Goal: Task Accomplishment & Management: Manage account settings

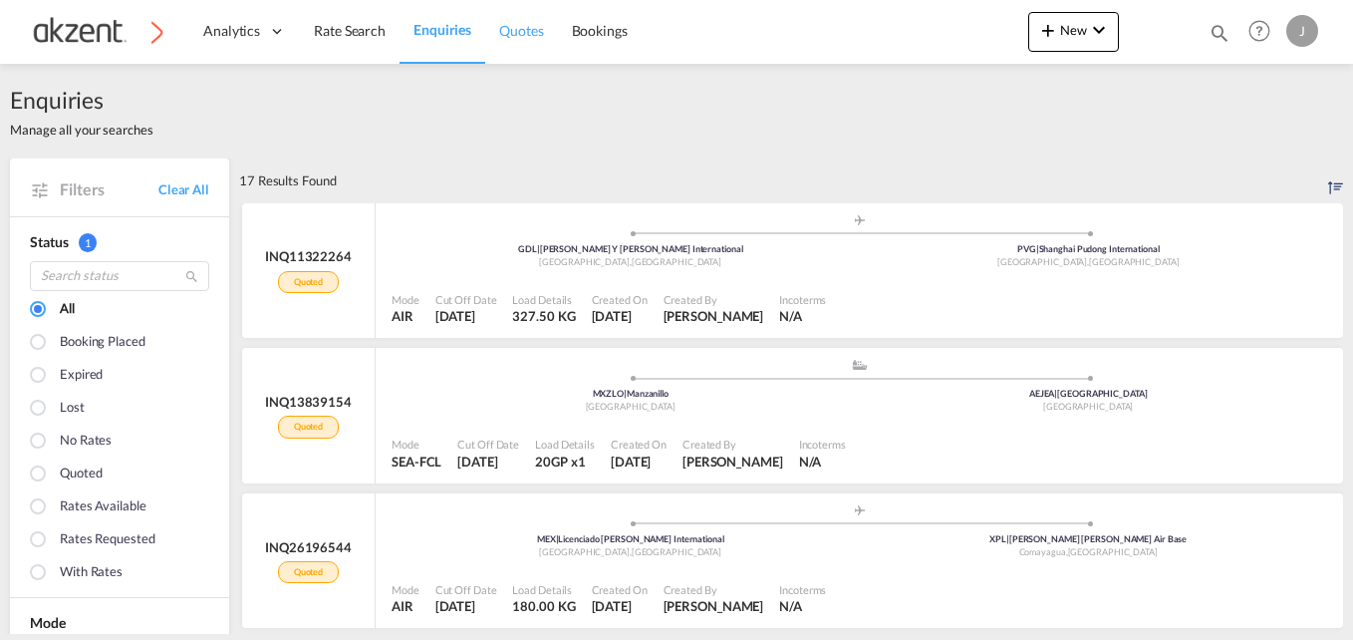
click at [526, 24] on span "Quotes" at bounding box center [521, 30] width 44 height 17
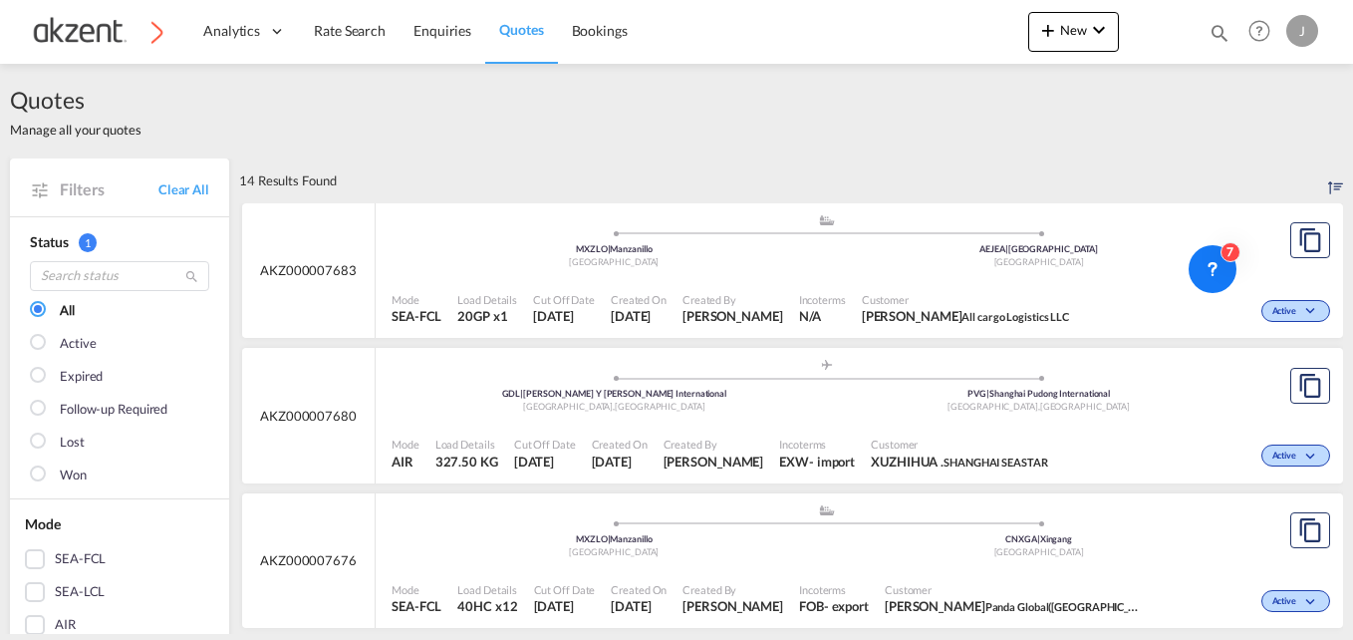
click at [812, 279] on div "Mode SEA-FCL Load Details 20GP x1 Cut Off Date [DATE] Created On [DATE] Created…" at bounding box center [860, 309] width 968 height 60
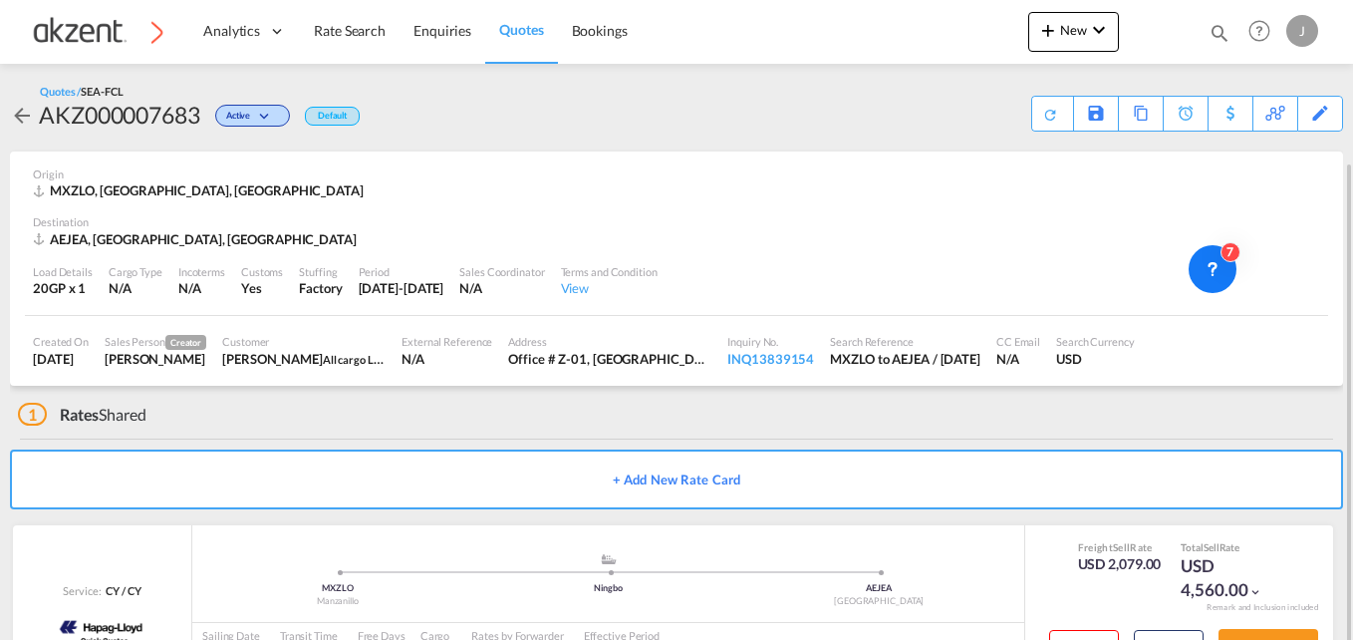
scroll to position [86, 0]
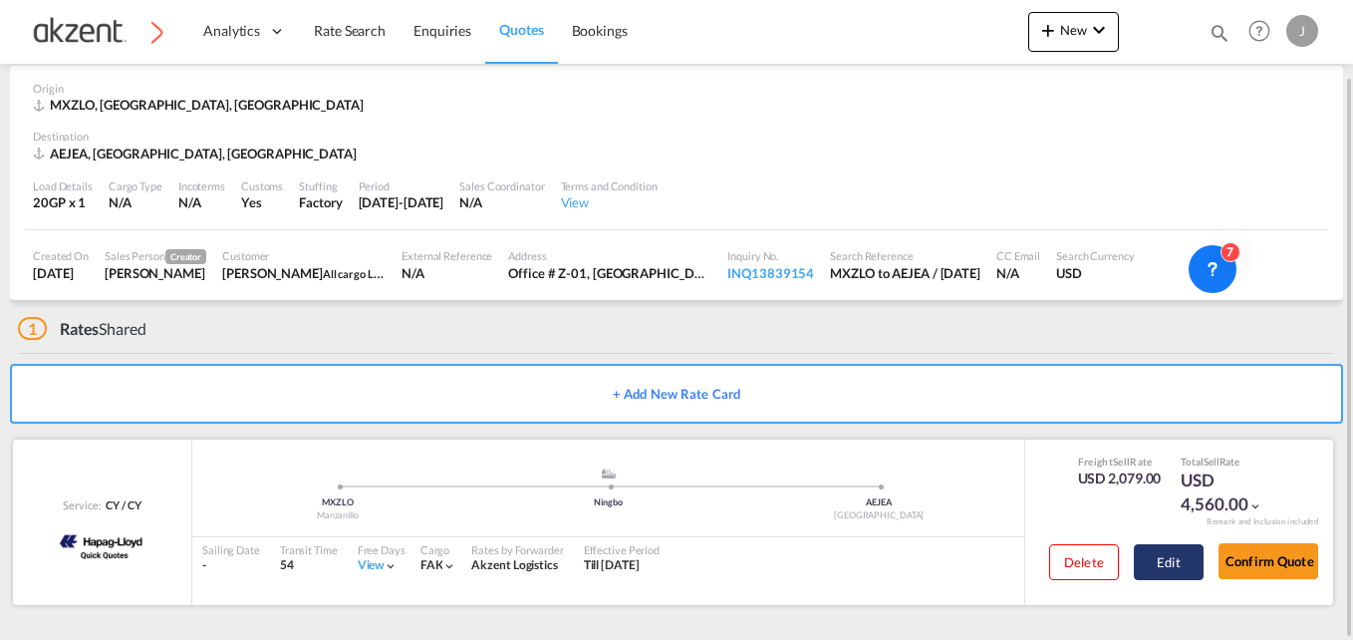
click at [1170, 559] on button "Edit" at bounding box center [1169, 562] width 70 height 36
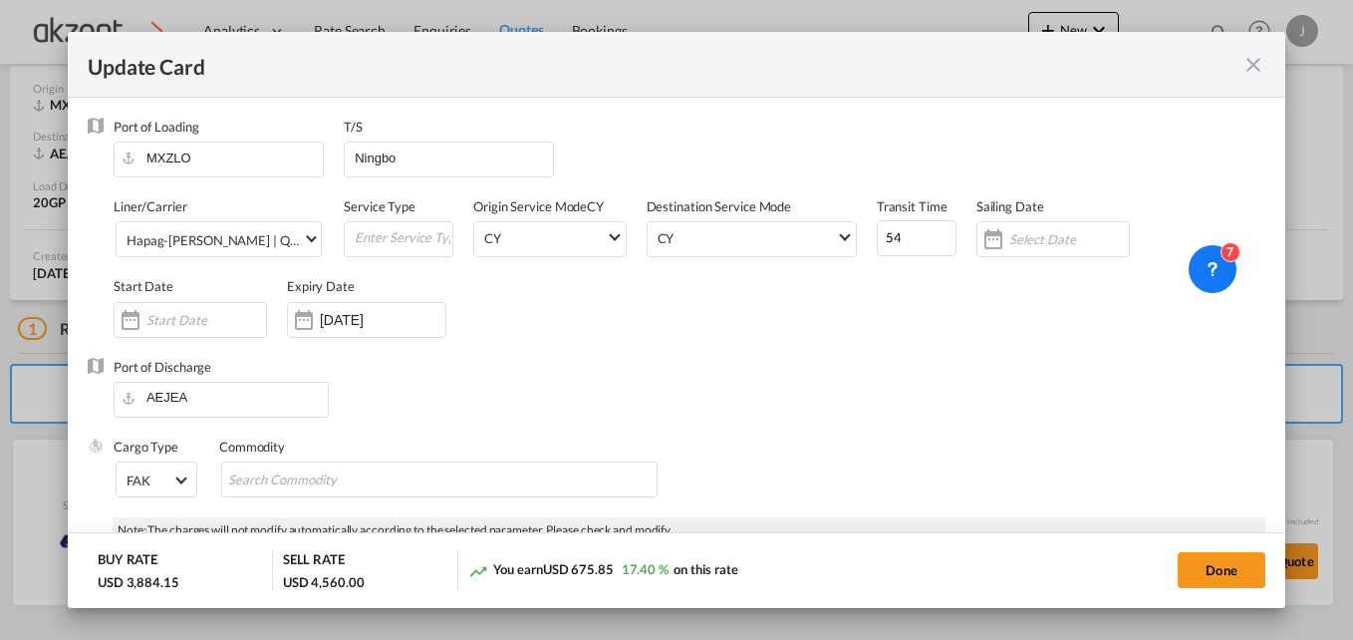
select select "per equipment"
select select "per_hbl"
select select "per equipment"
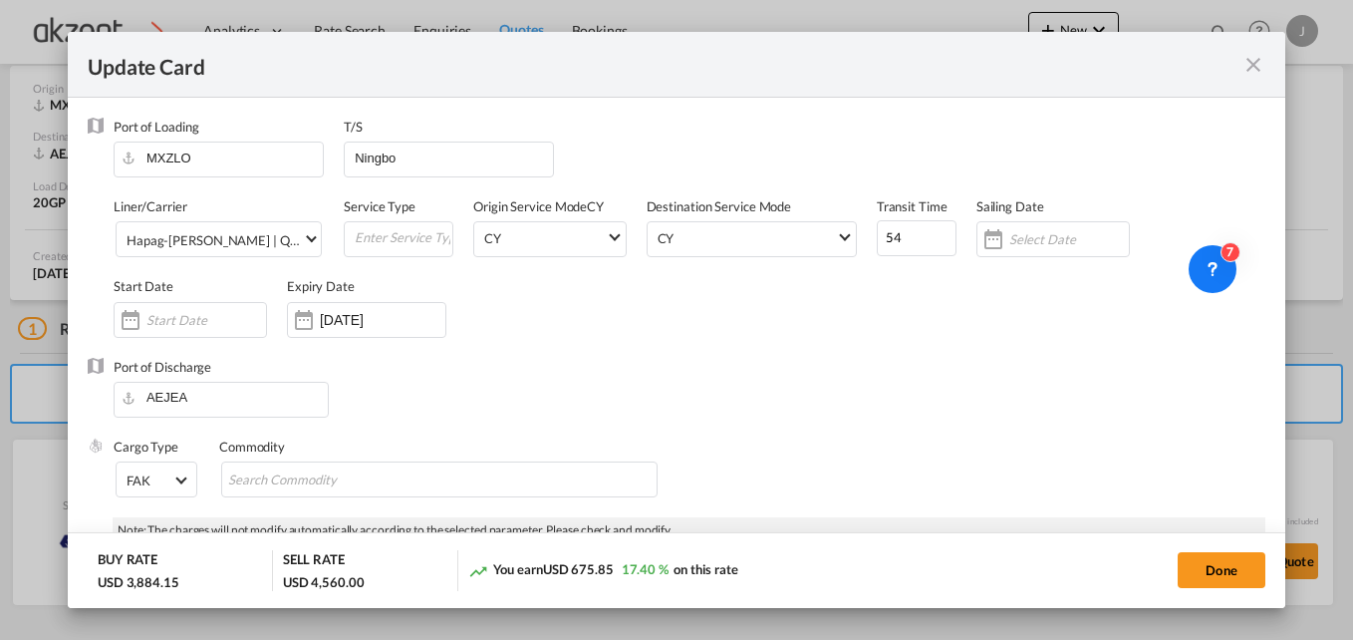
select select "per container"
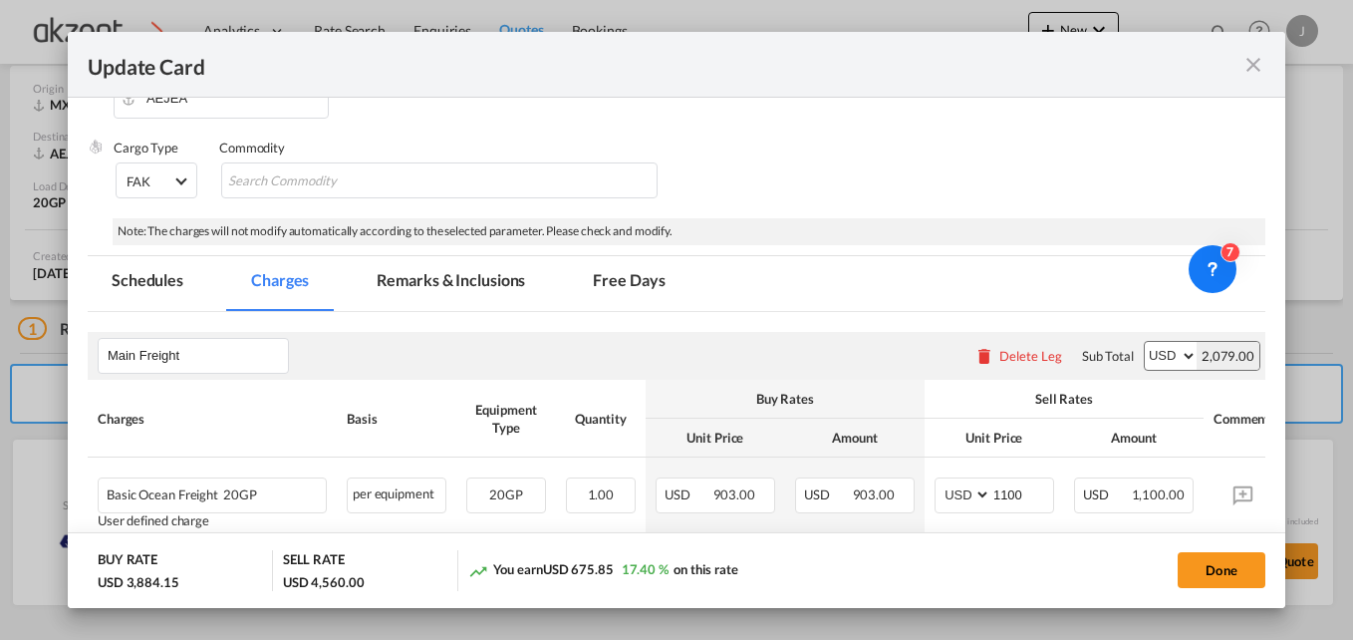
click at [427, 283] on md-tab-item "Remarks & Inclusions" at bounding box center [451, 283] width 196 height 55
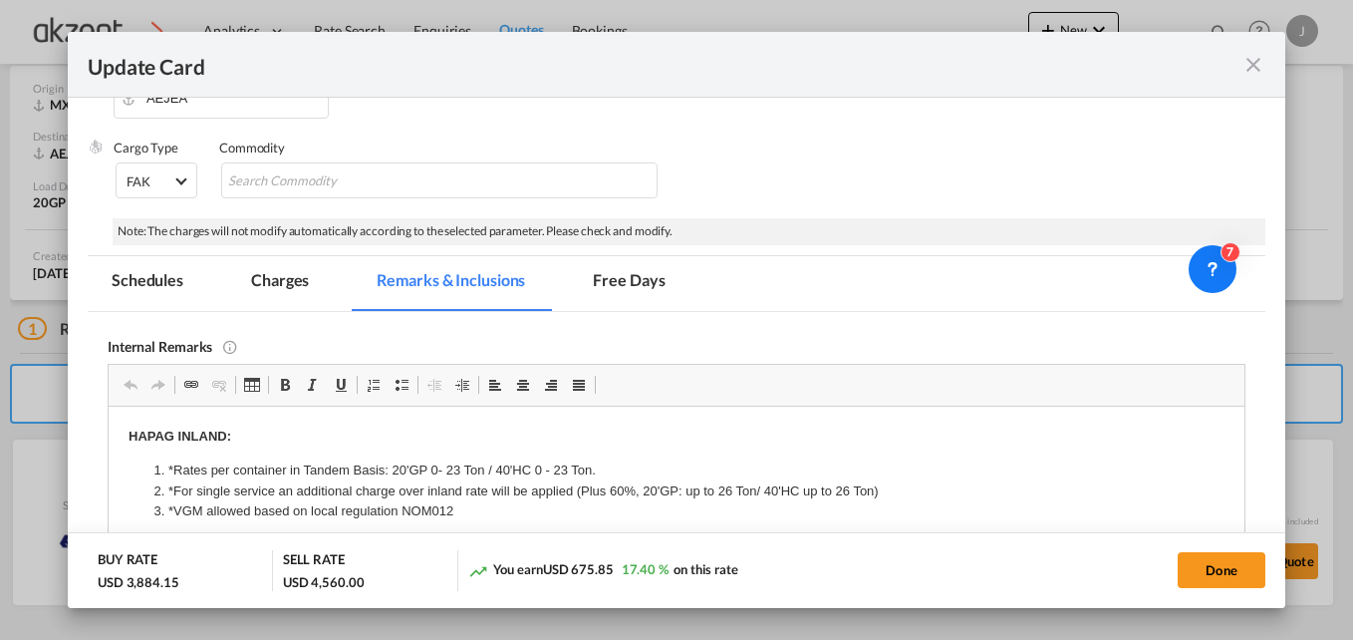
scroll to position [399, 0]
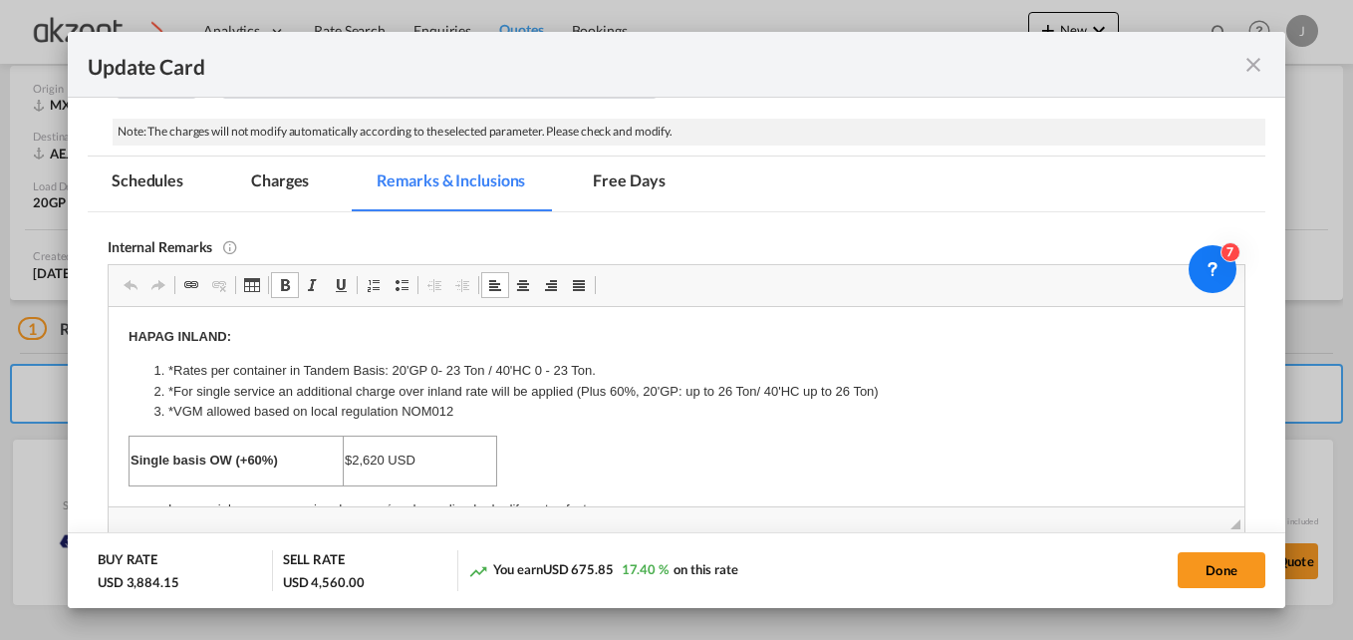
drag, startPoint x: 172, startPoint y: 390, endPoint x: 415, endPoint y: 395, distance: 242.2
drag, startPoint x: 678, startPoint y: 383, endPoint x: 578, endPoint y: 393, distance: 100.1
click at [578, 393] on li "*For single service an additional charge over inland rate will be applied (Plus…" at bounding box center [675, 391] width 1016 height 21
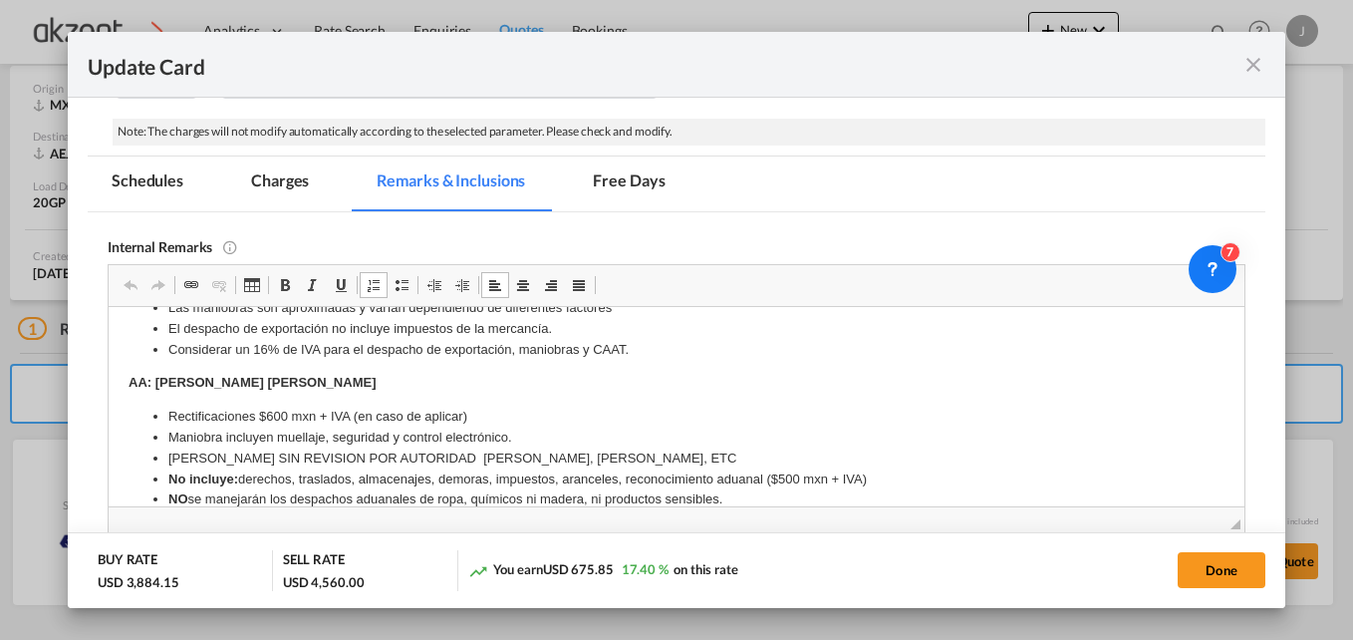
scroll to position [0, 0]
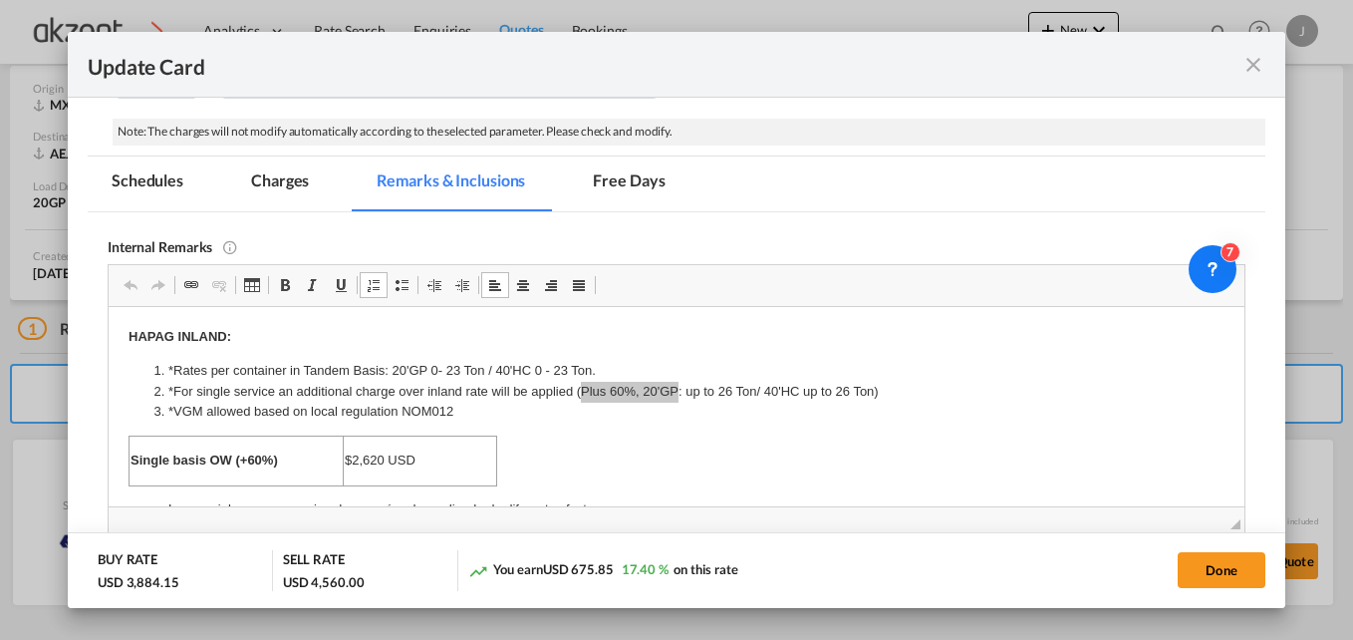
click at [262, 179] on md-tab-item "Charges" at bounding box center [280, 183] width 106 height 55
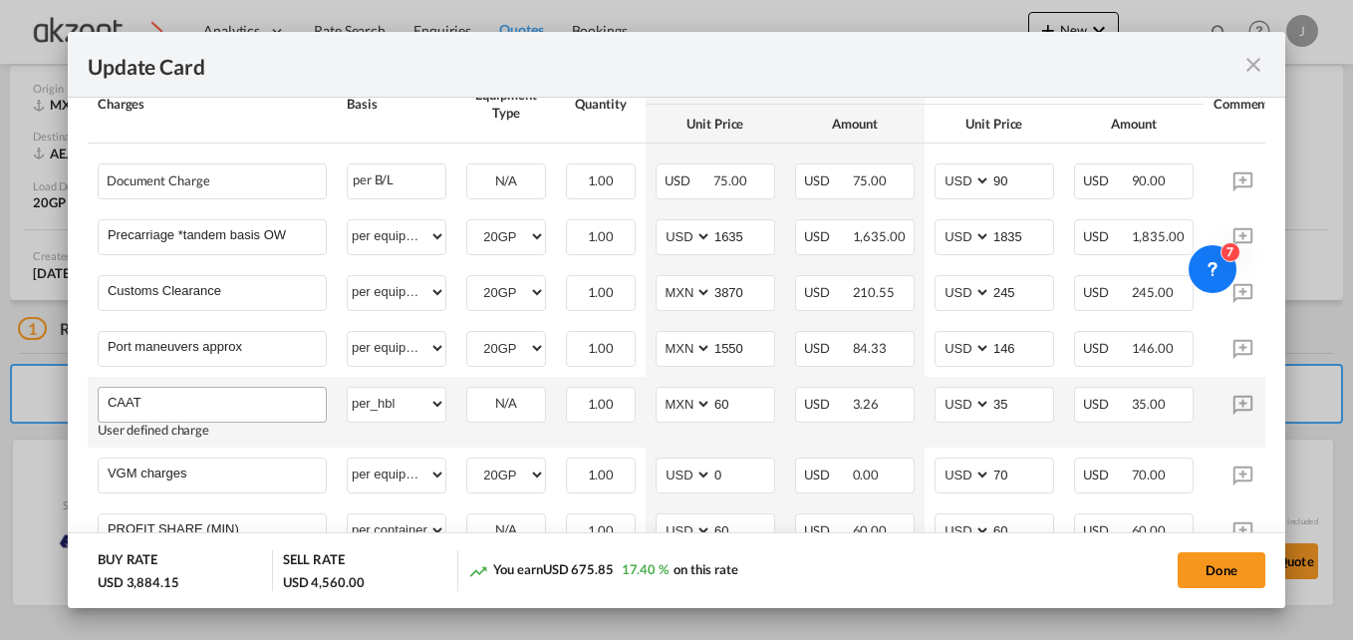
scroll to position [1196, 0]
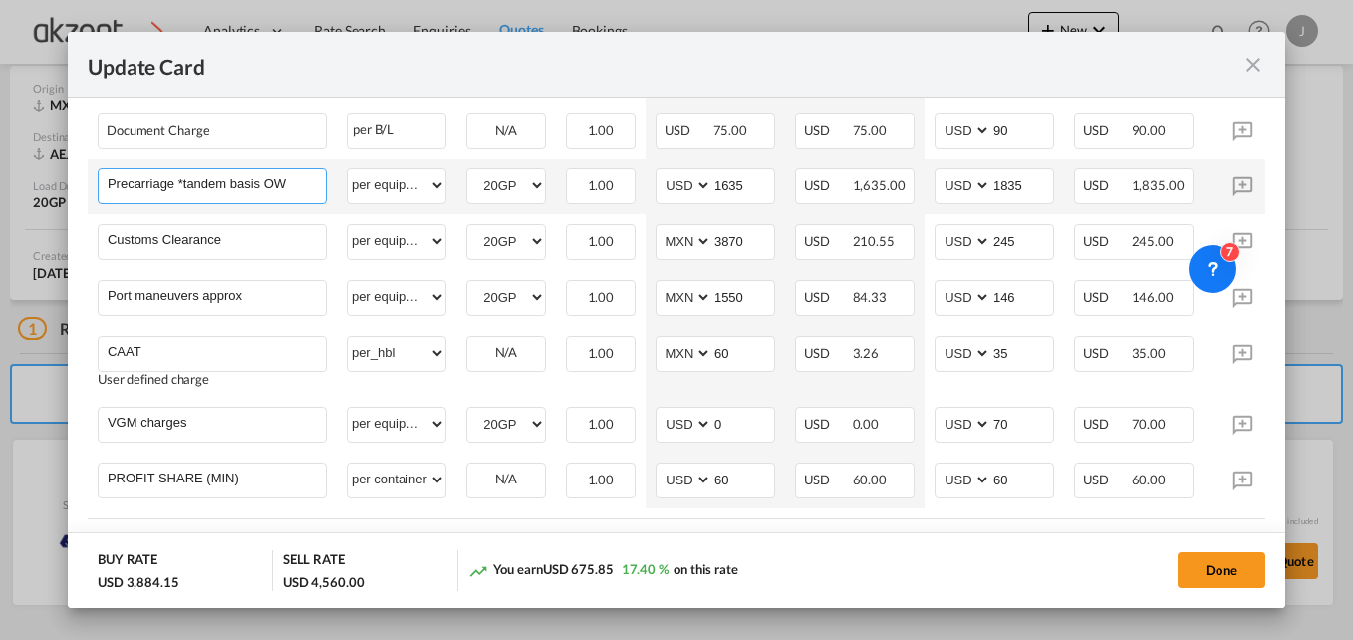
click at [293, 191] on input "Precarriage *tandem basis OW" at bounding box center [217, 184] width 218 height 30
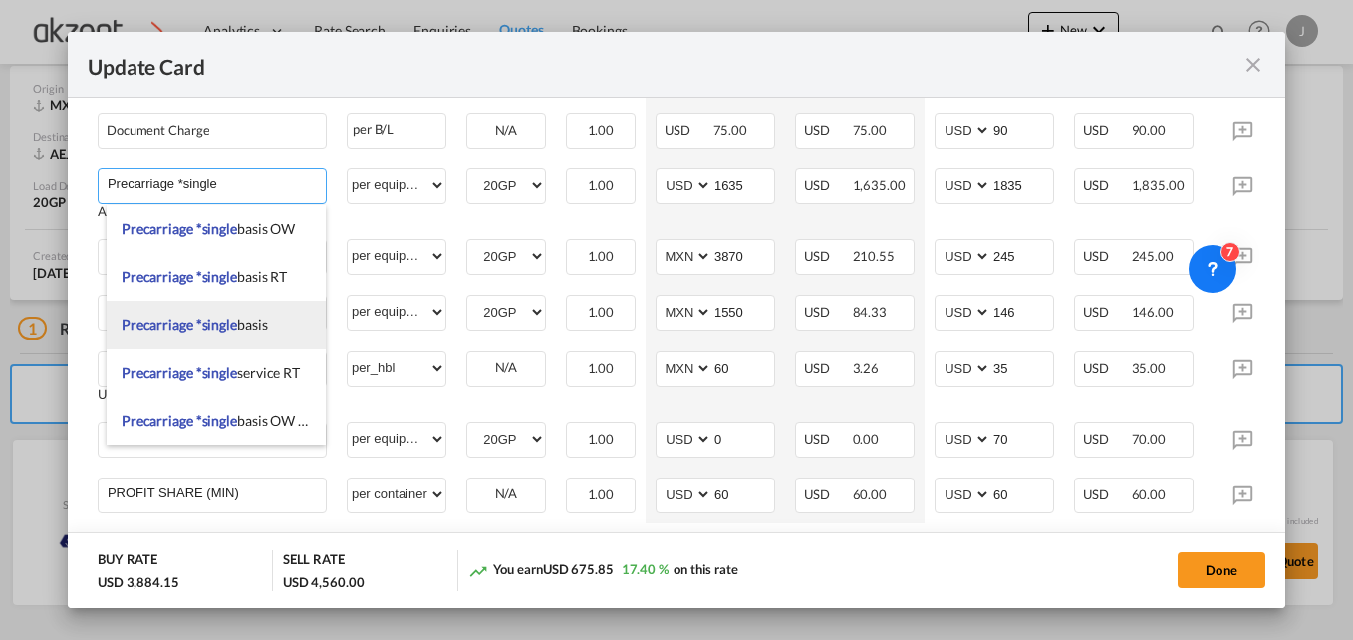
click at [245, 322] on span "Precarriage *single basis" at bounding box center [195, 324] width 146 height 17
type input "Precarriage *single basis"
type input "0"
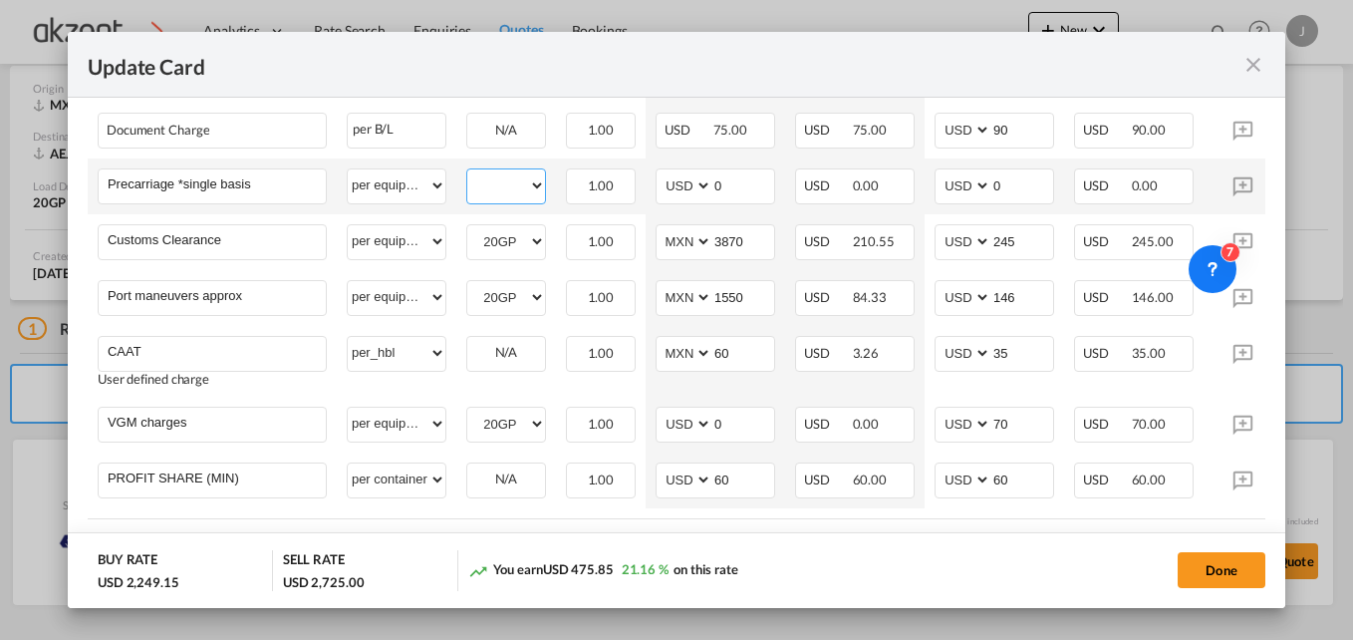
click at [534, 193] on select "20GP" at bounding box center [506, 185] width 78 height 27
select select "20GP"
click at [467, 177] on select "20GP" at bounding box center [506, 185] width 78 height 27
click at [775, 186] on td "AED AFN ALL AMD ANG AOA ARS AUD AWG AZN BAM BBD BDT BGN BHD BIF BMD BND [PERSON…" at bounding box center [716, 186] width 140 height 56
click at [743, 195] on input "0" at bounding box center [743, 184] width 62 height 30
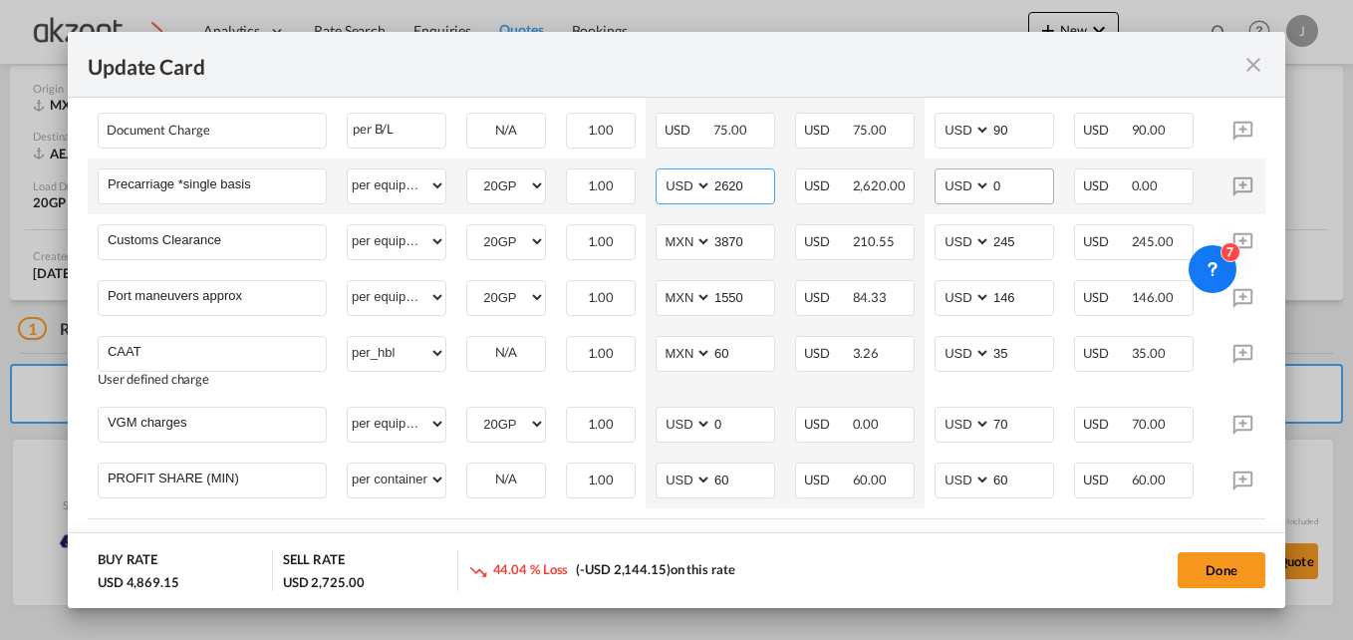
type input "2620"
click at [1025, 195] on input "0" at bounding box center [1022, 184] width 62 height 30
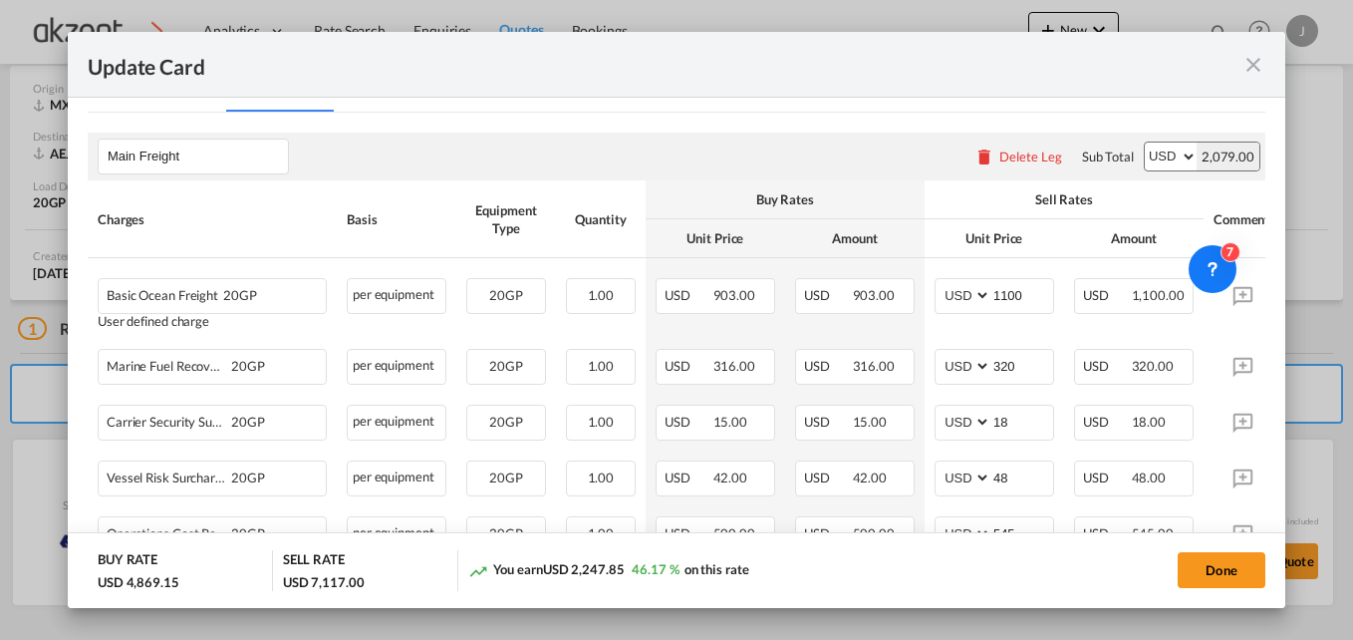
scroll to position [199, 0]
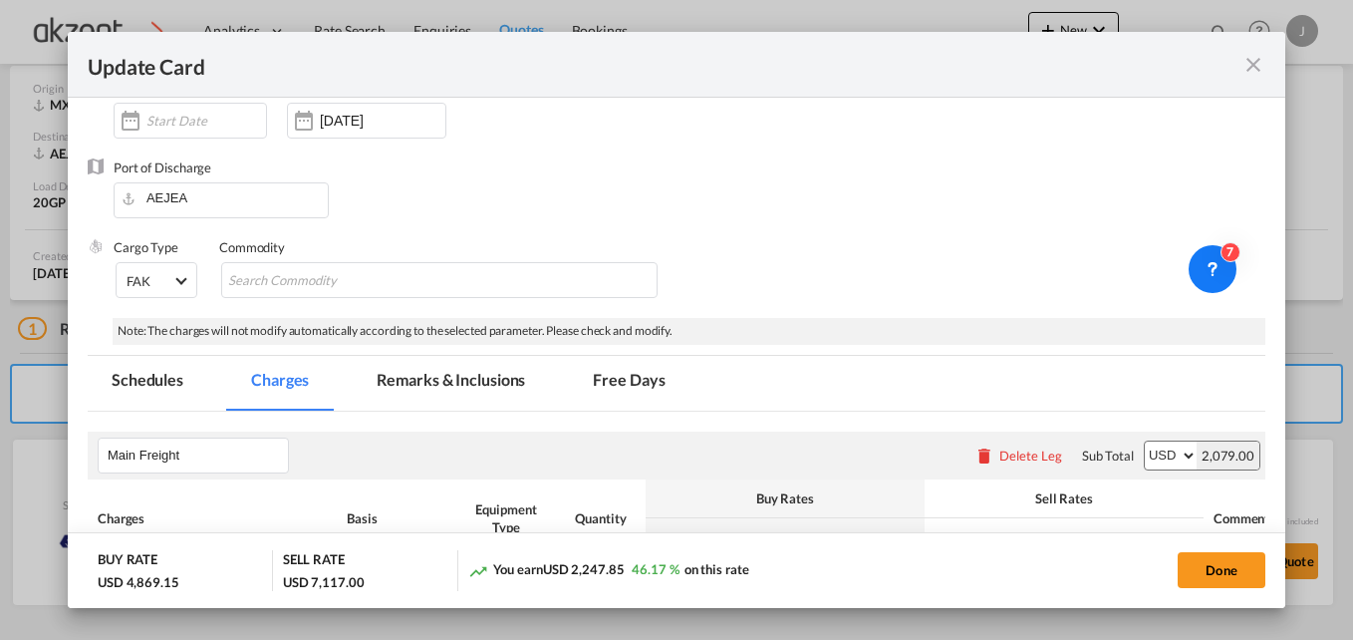
type input "4392"
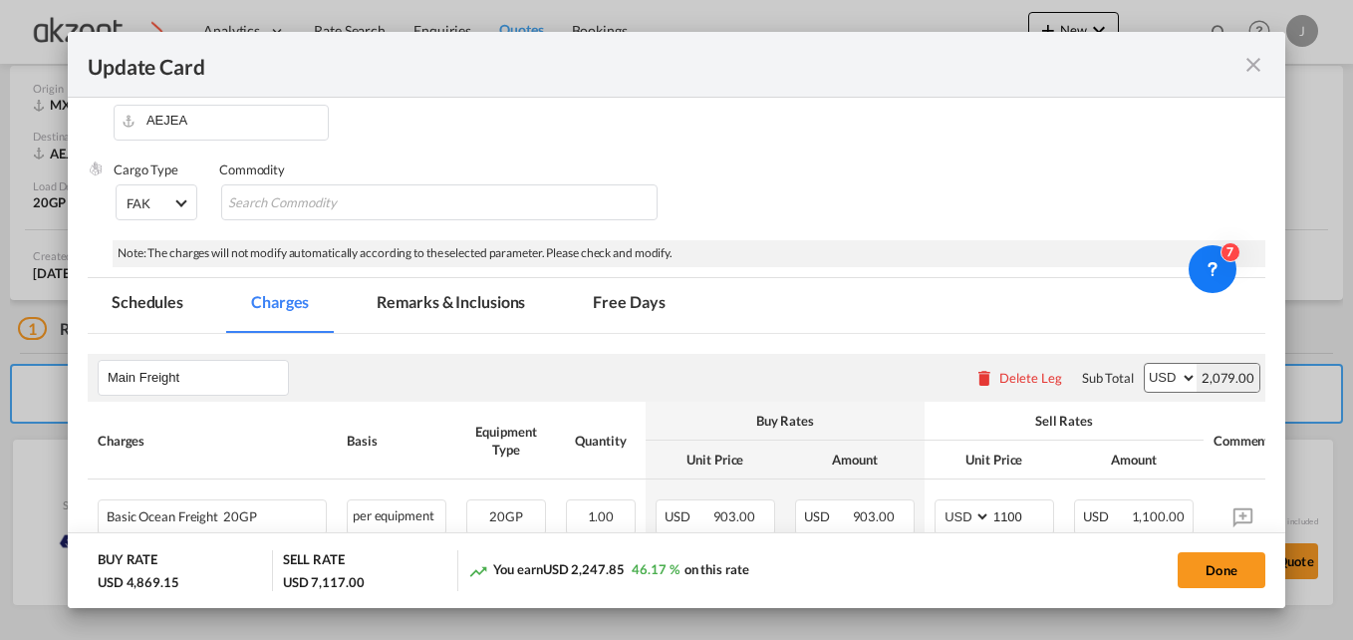
scroll to position [299, 0]
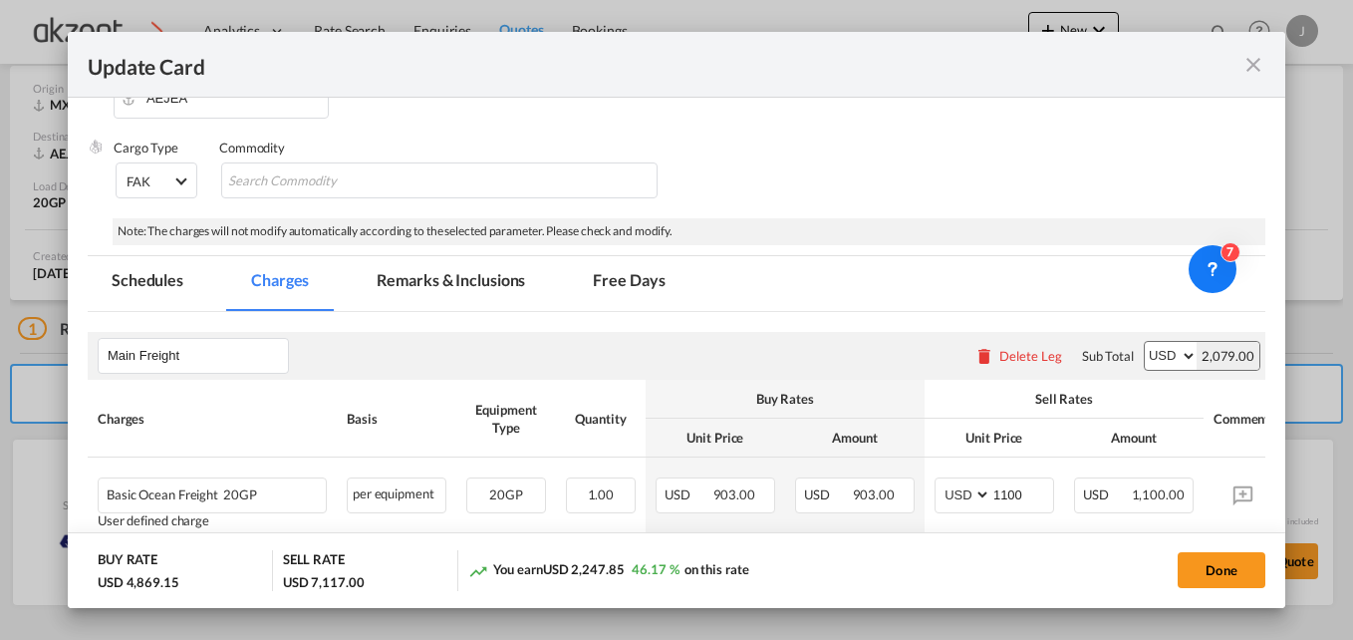
click at [432, 289] on md-tab-item "Remarks & Inclusions" at bounding box center [451, 283] width 196 height 55
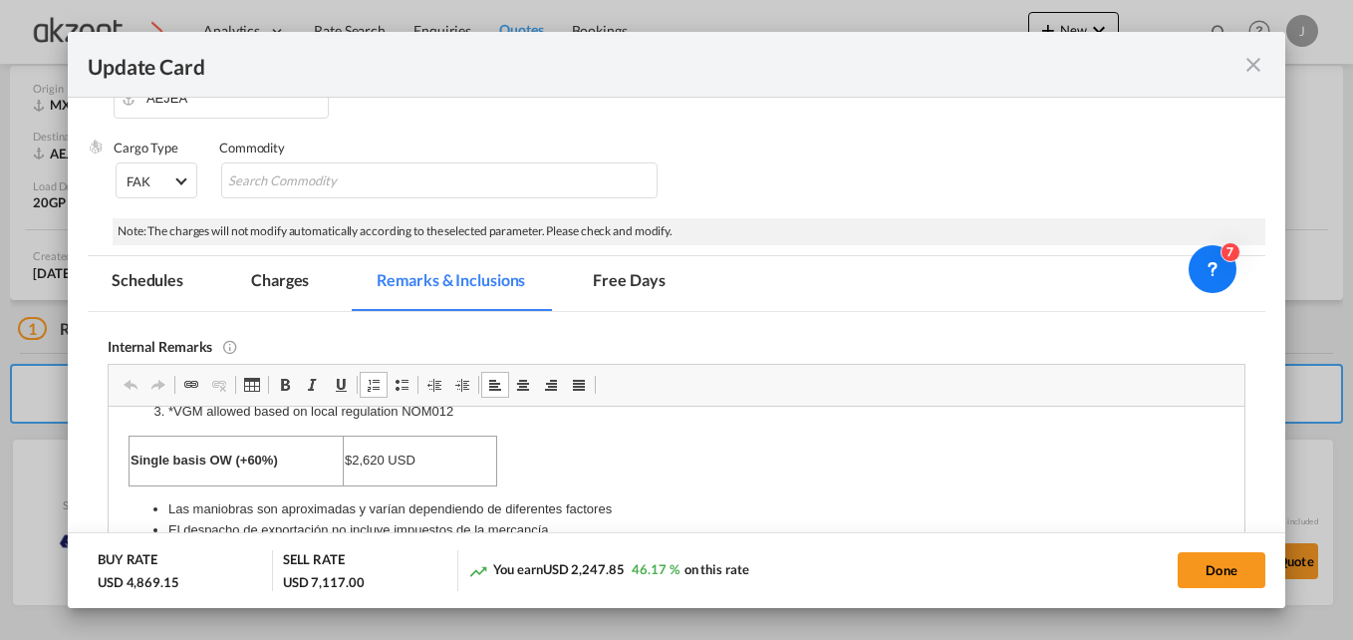
scroll to position [0, 0]
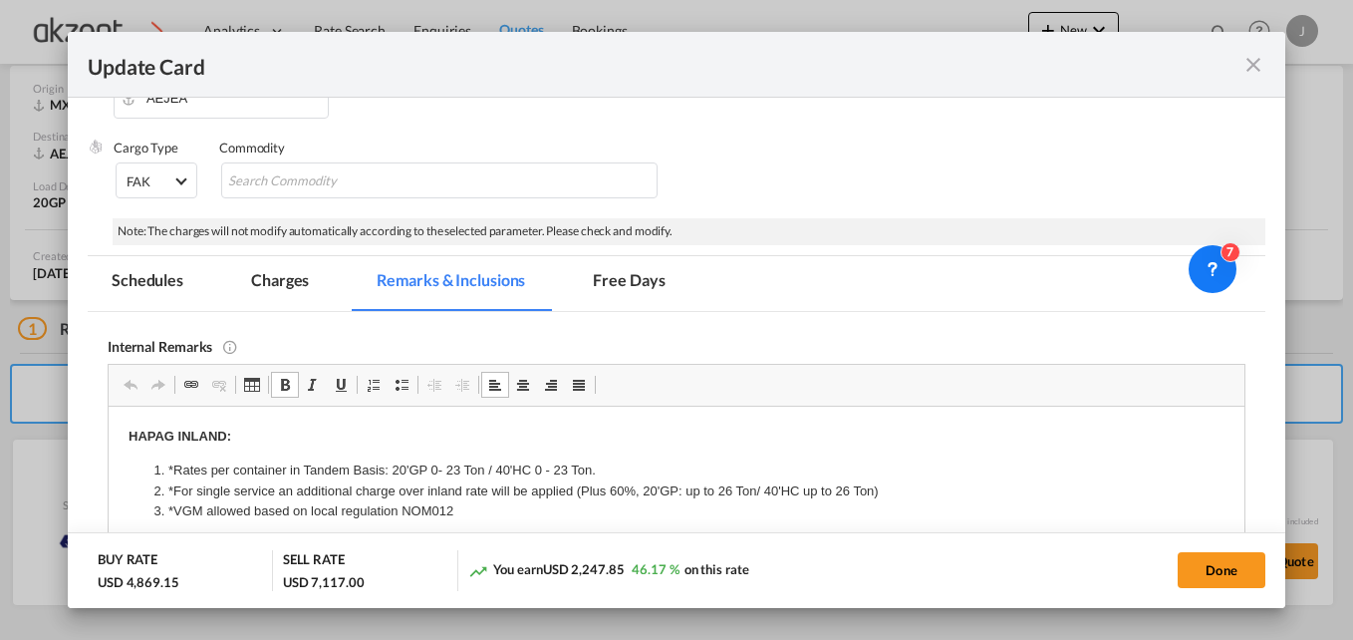
drag, startPoint x: 473, startPoint y: 467, endPoint x: 214, endPoint y: 452, distance: 259.5
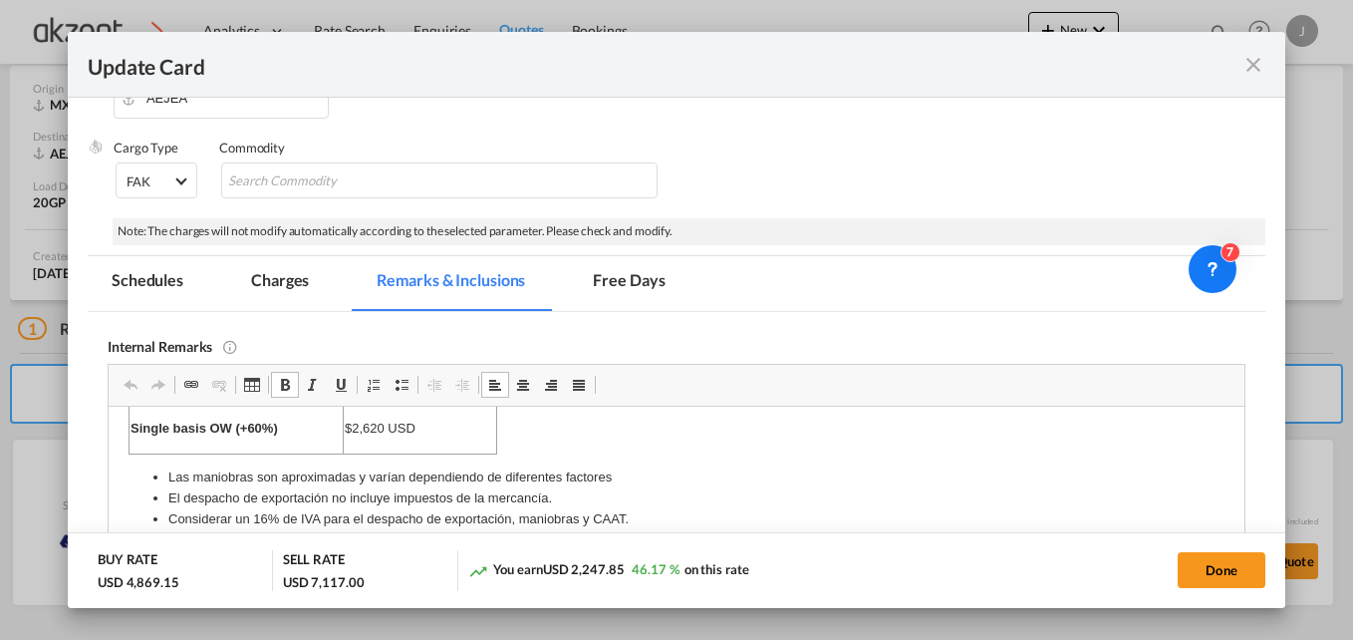
scroll to position [100, 0]
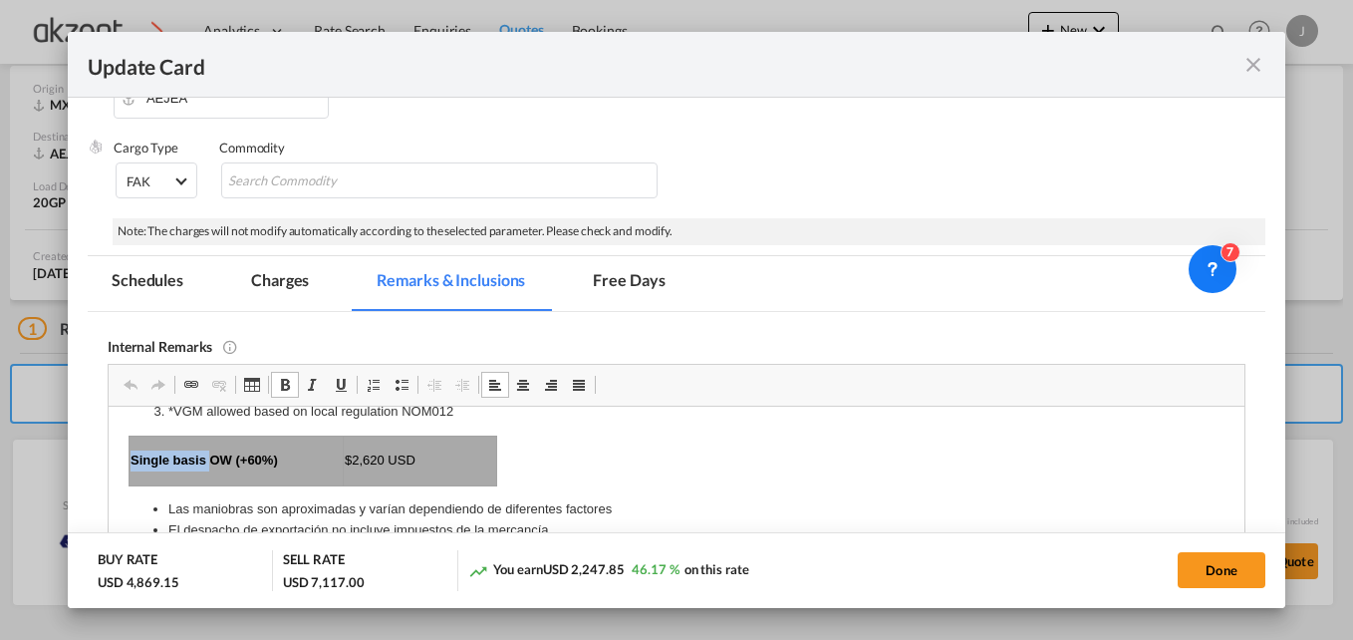
drag, startPoint x: 421, startPoint y: 459, endPoint x: 208, endPoint y: 455, distance: 213.3
click at [208, 455] on tr "Single basis OW (+60%) $2,620 USD" at bounding box center [313, 460] width 368 height 50
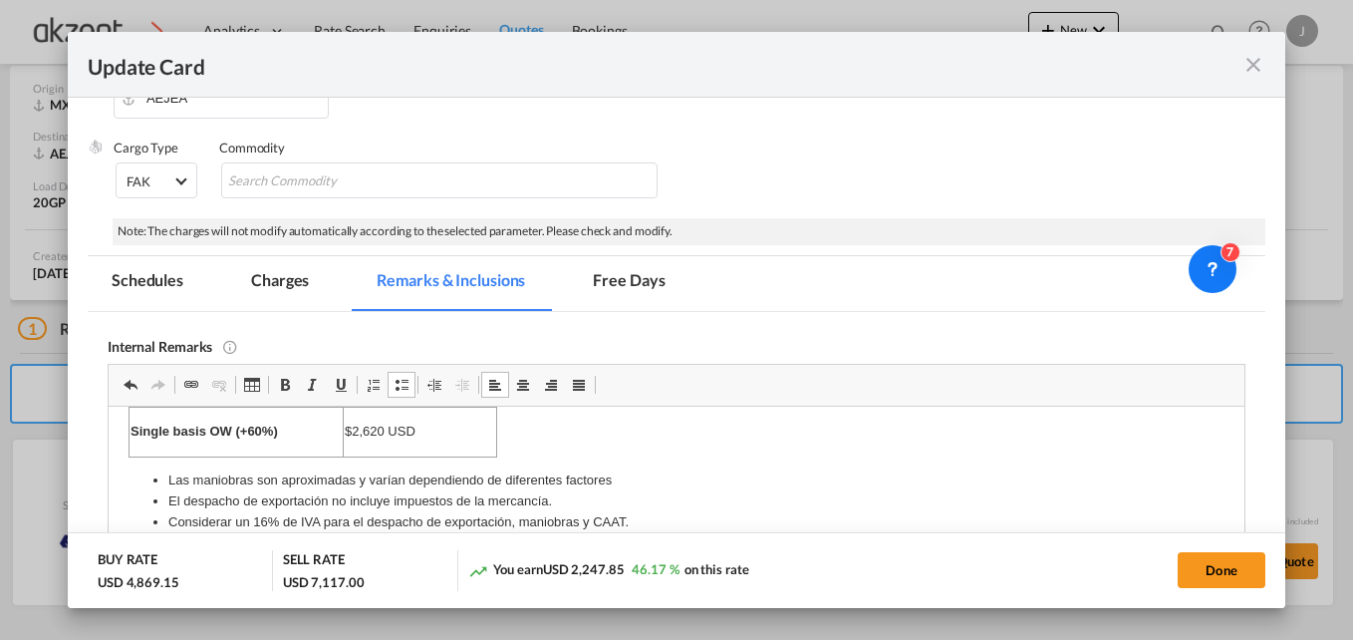
scroll to position [29, 0]
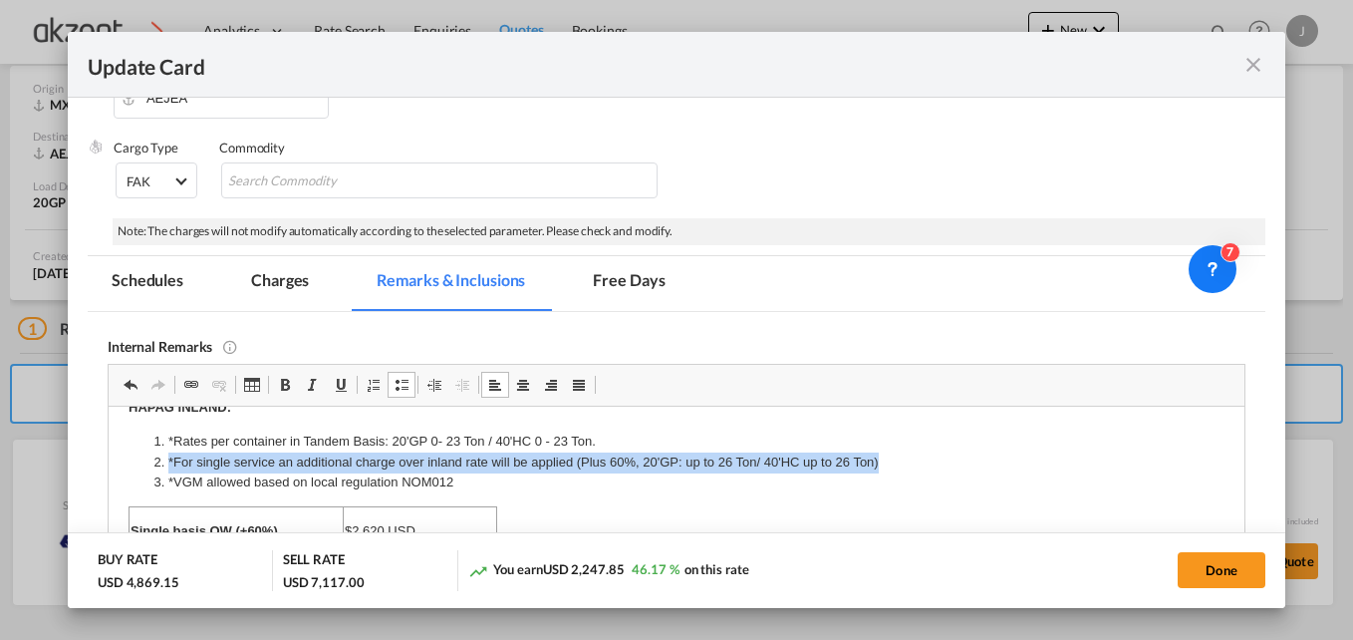
drag, startPoint x: 824, startPoint y: 459, endPoint x: 166, endPoint y: 468, distance: 657.7
click at [167, 468] on li "*For single service an additional charge over inland rate will be applied (Plus…" at bounding box center [675, 461] width 1016 height 21
copy li "*For single service an additional charge over inland rate will be applied (Plus…"
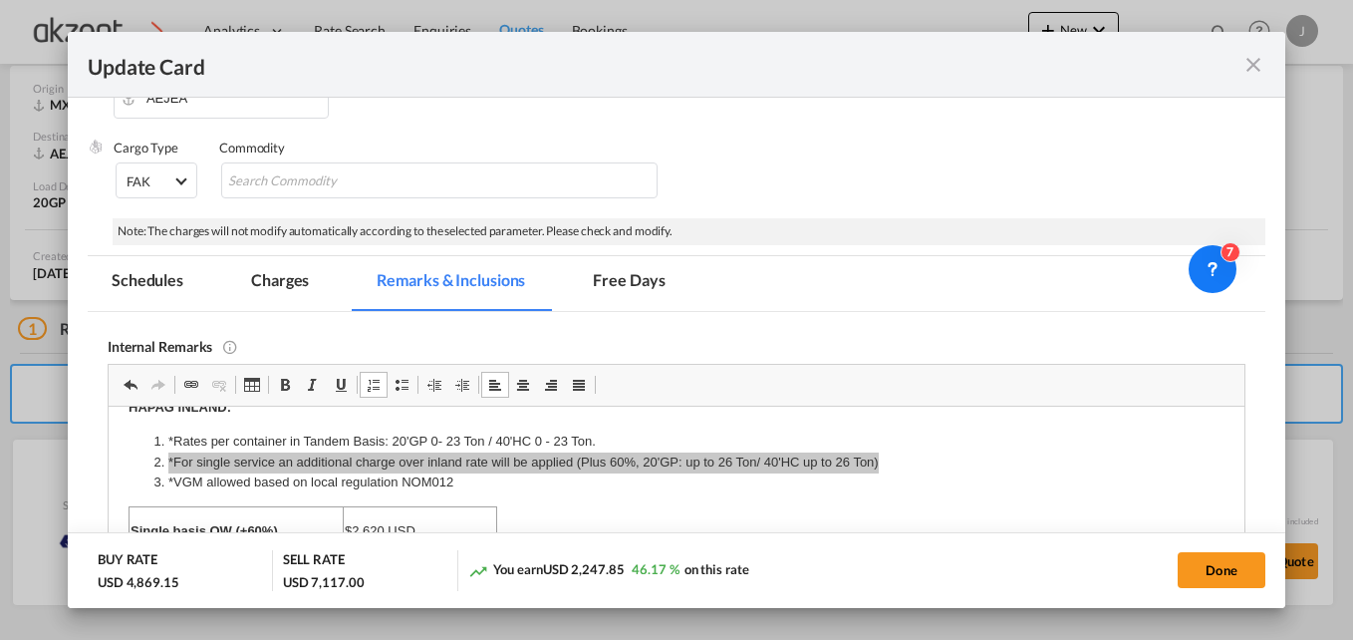
click at [222, 57] on div "Update Card" at bounding box center [665, 64] width 1154 height 25
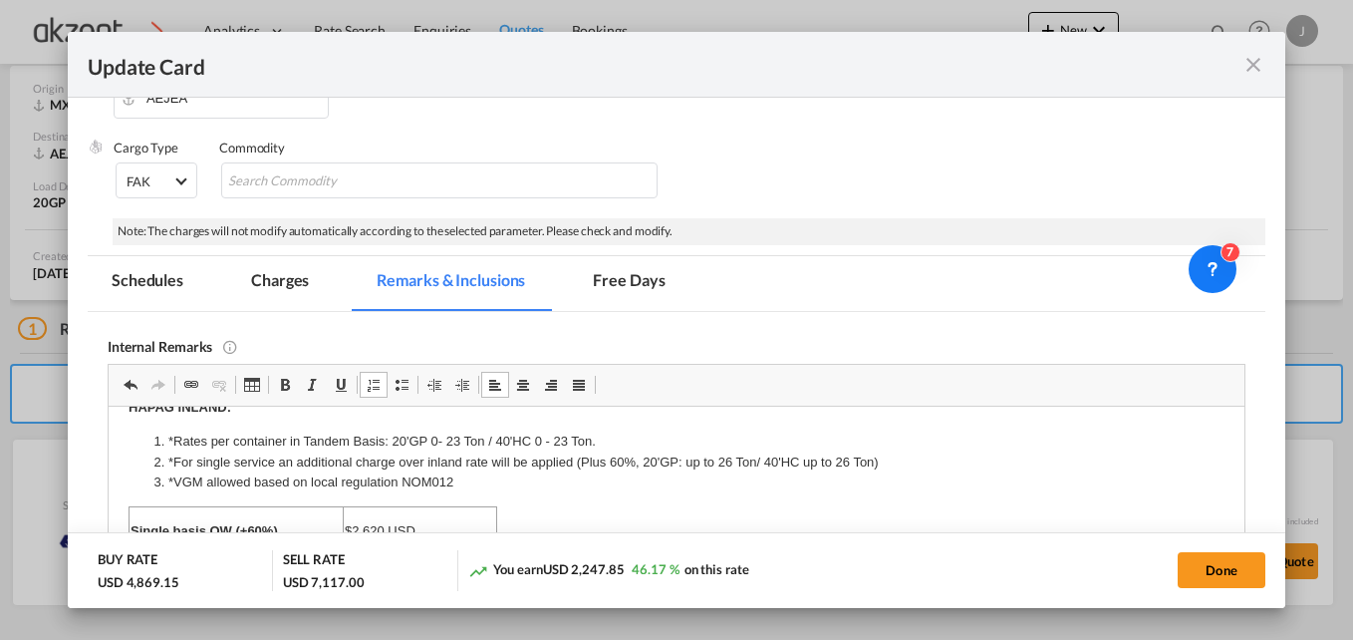
scroll to position [22, 0]
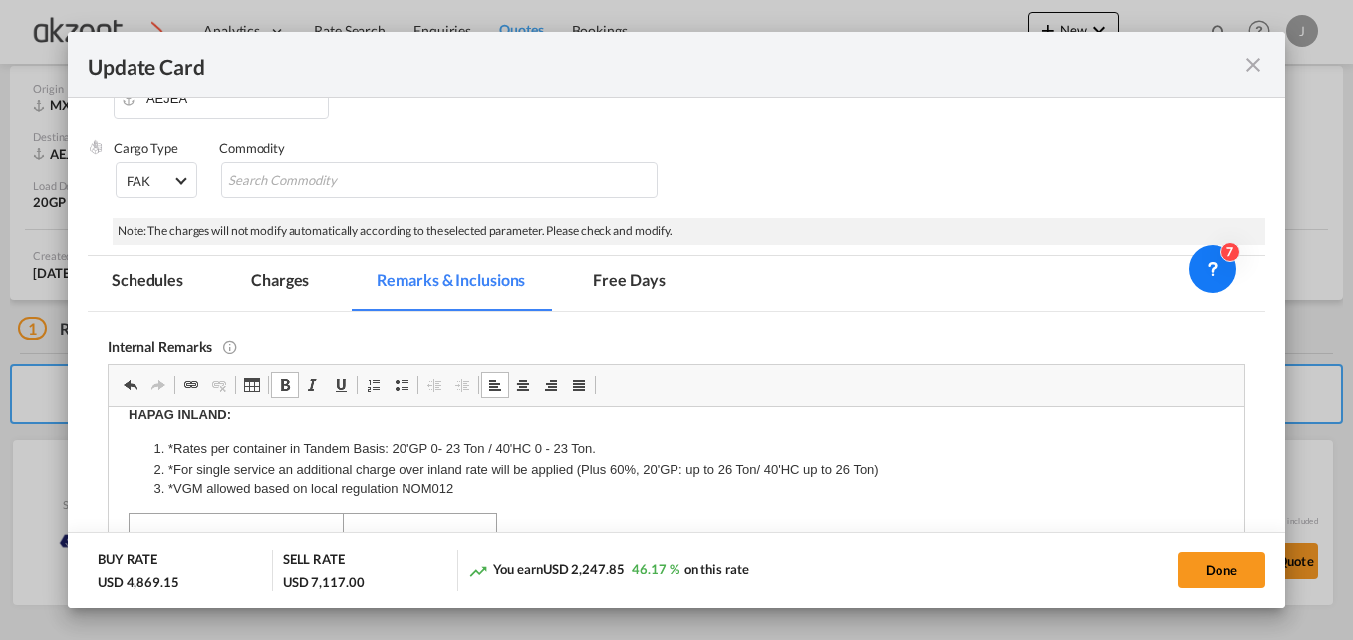
click at [1256, 62] on md-icon "icon-close fg-AAA8AD m-0 pointer" at bounding box center [1254, 65] width 24 height 24
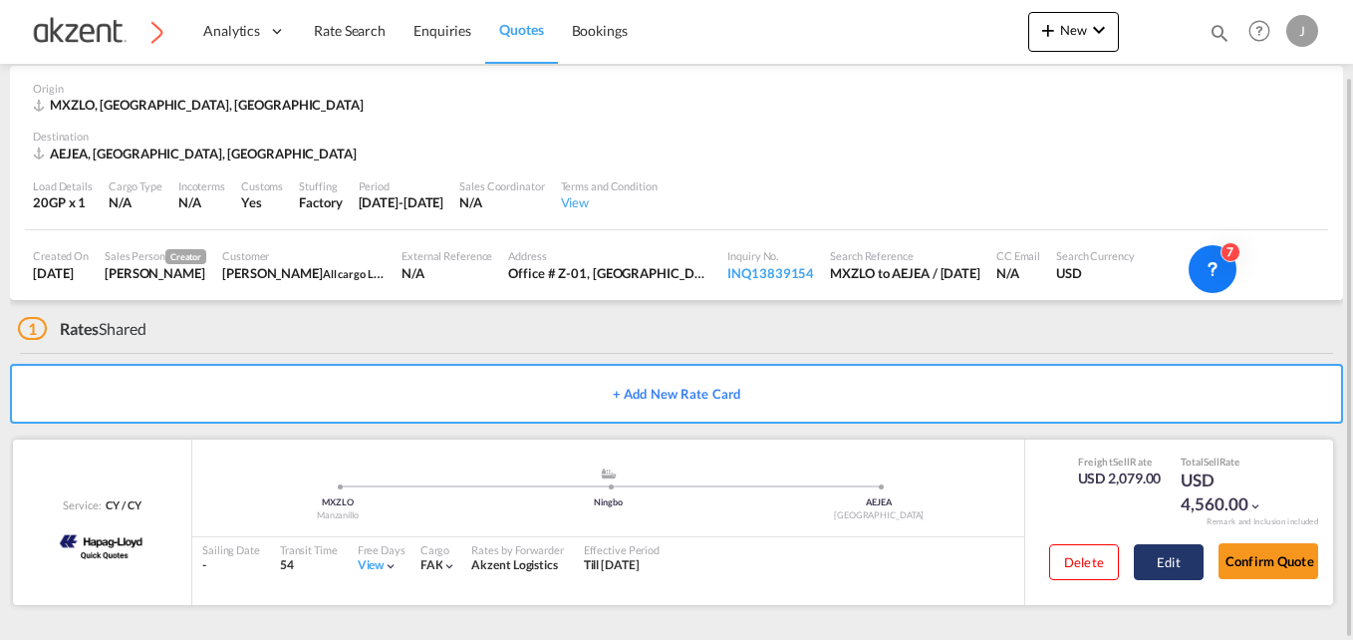
click at [1161, 560] on button "Edit" at bounding box center [1169, 562] width 70 height 36
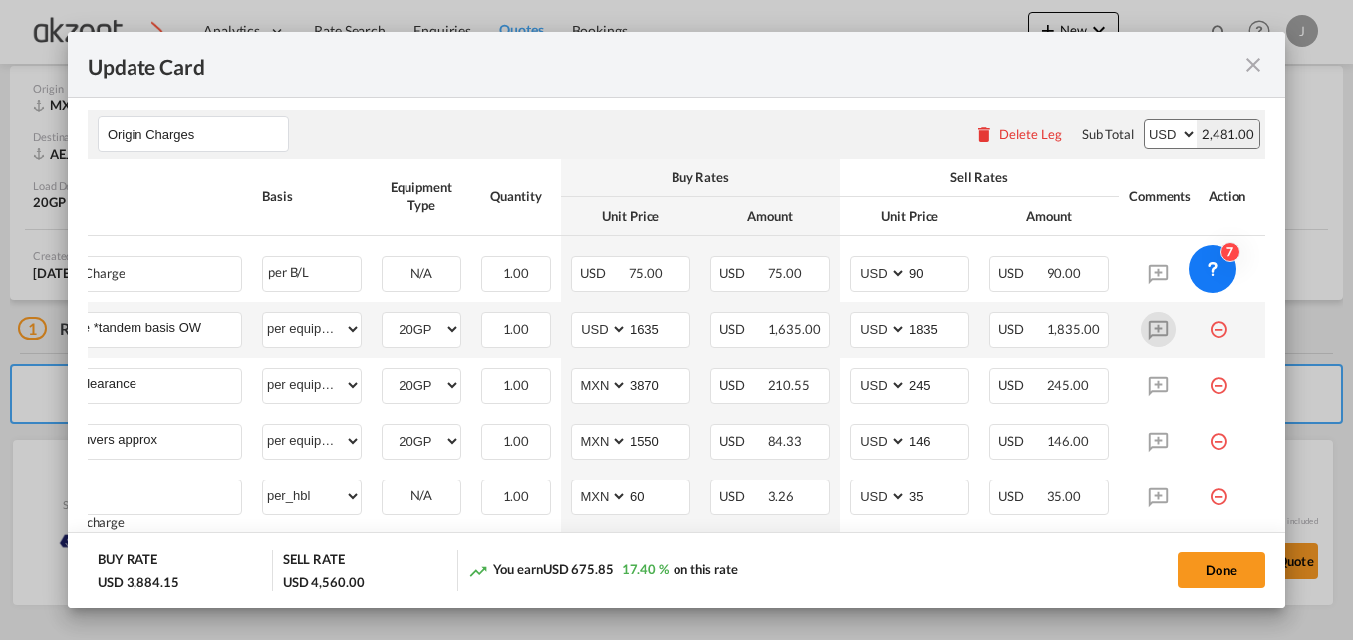
scroll to position [1007, 0]
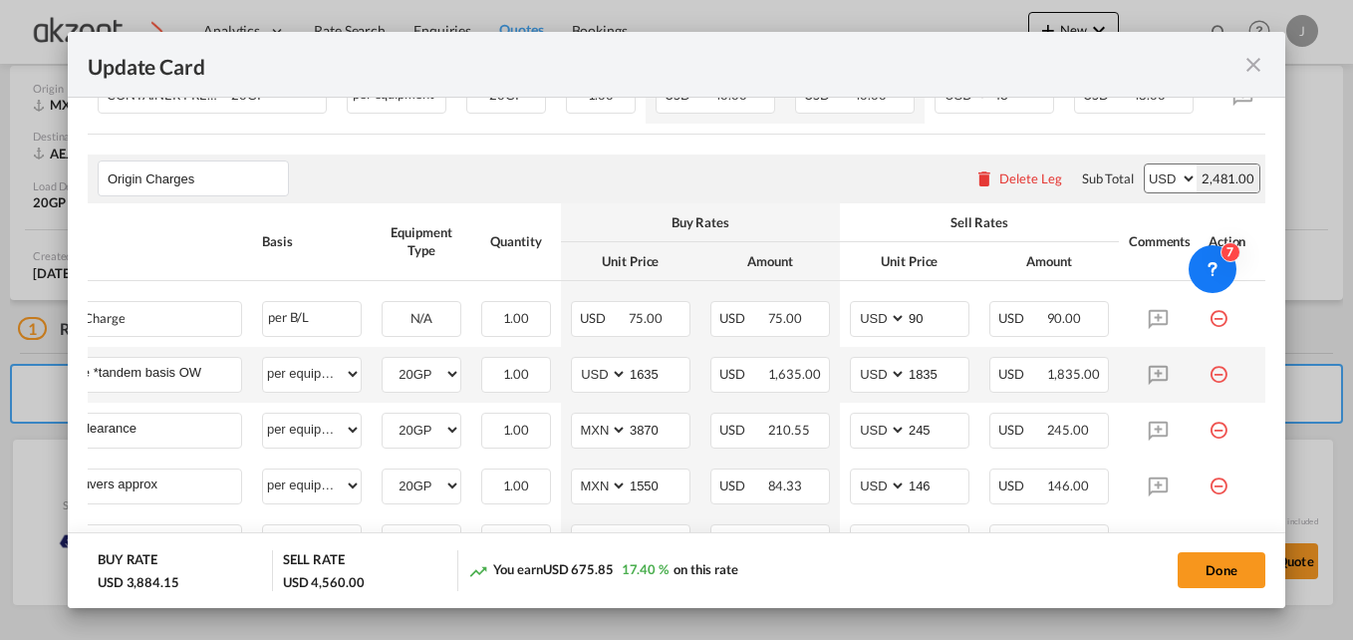
click at [1209, 377] on md-icon "icon-minus-circle-outline red-400-fg" at bounding box center [1219, 367] width 20 height 20
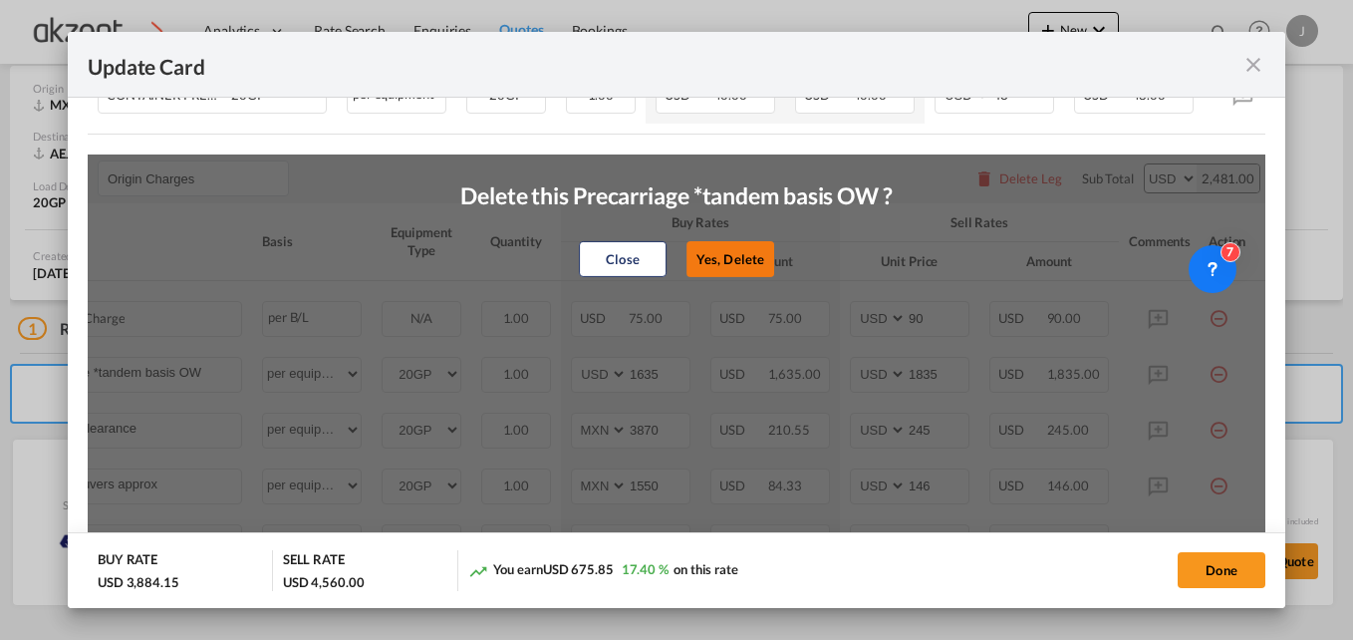
click at [723, 269] on button "Yes, Delete" at bounding box center [731, 258] width 88 height 36
type input "Customs Clearance"
select select "string:MXN"
type input "3870"
type input "245"
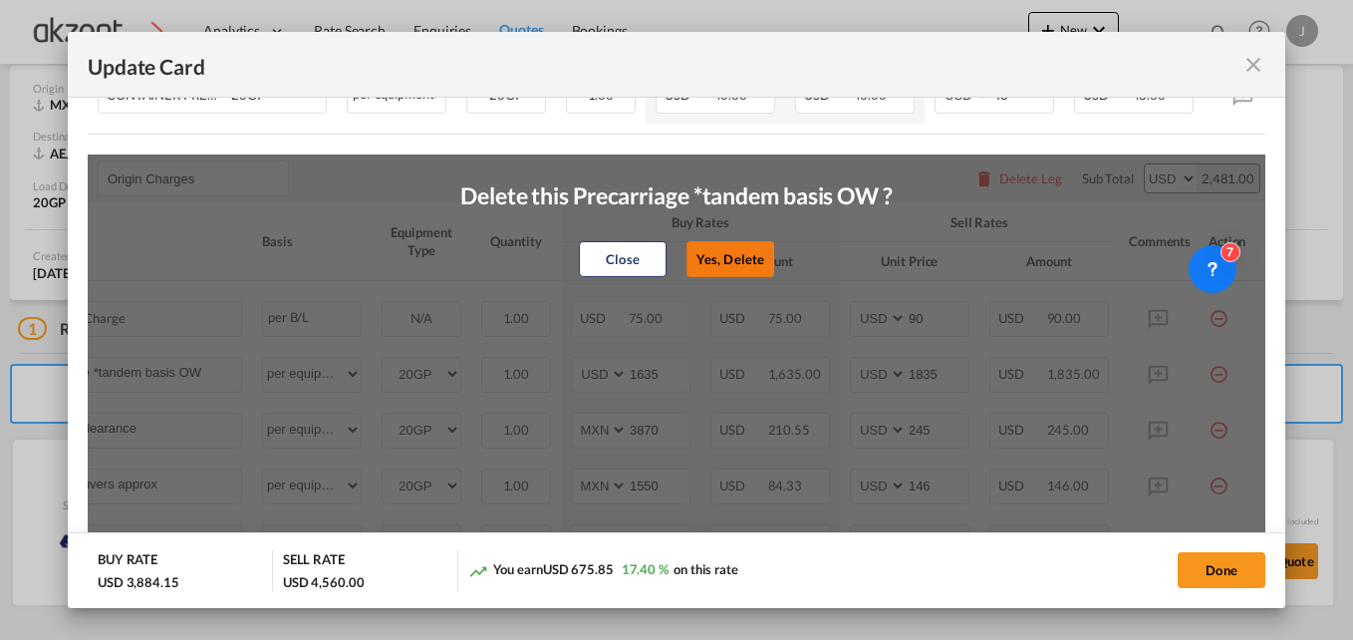
type input "Port maneuvers approx"
type input "1550"
type input "146"
type input "CAAT"
select select "per_hbl"
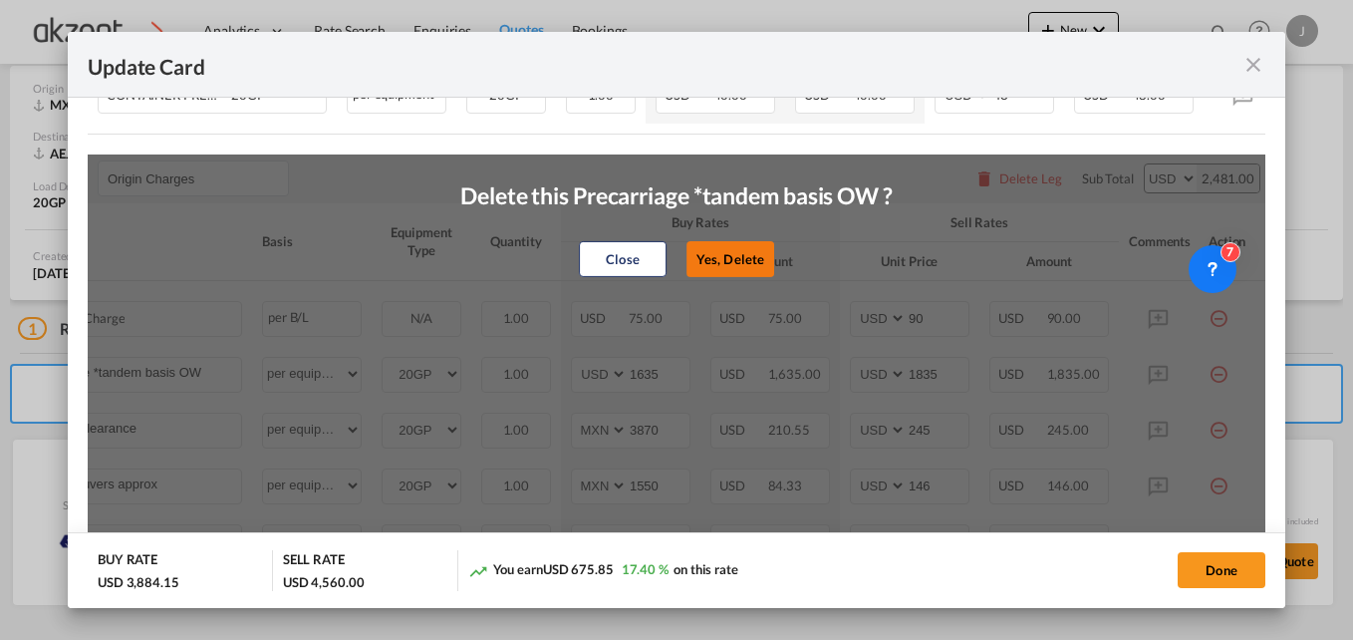
type input "60"
type input "35"
type input "VGM charges"
select select "per equipment"
select select "string:USD"
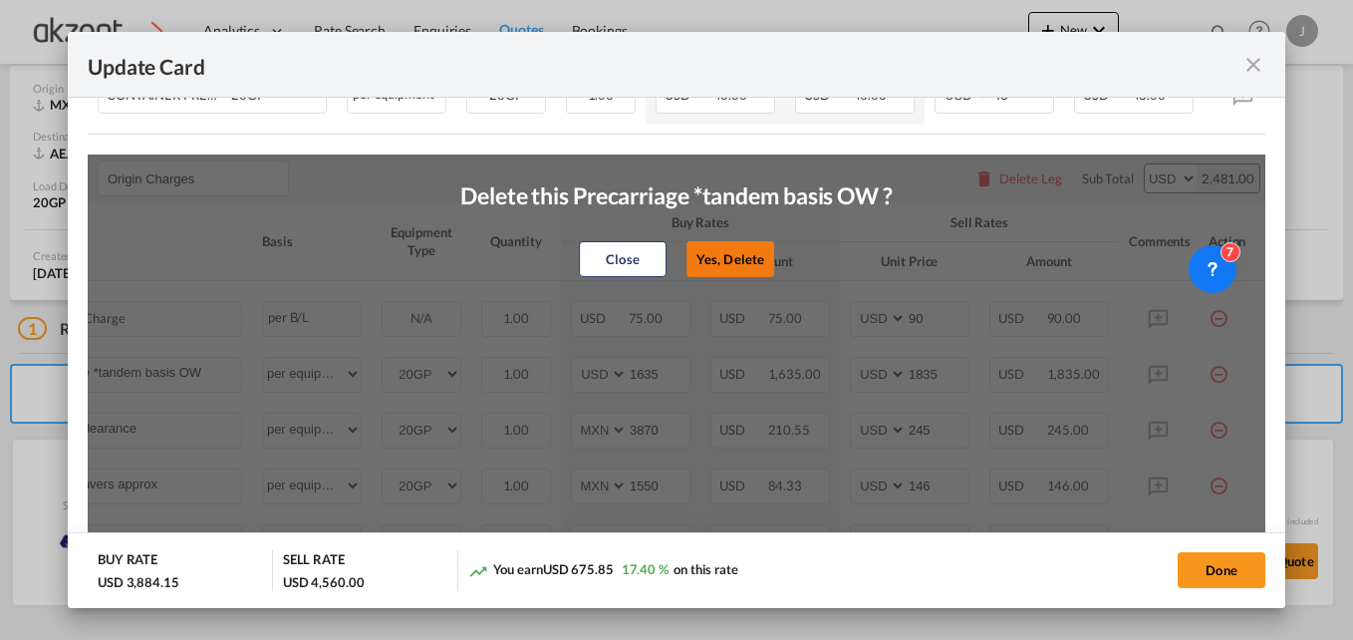
type input "0"
type input "70"
type input "PROFIT SHARE (MIN)"
select select "per container"
type input "60"
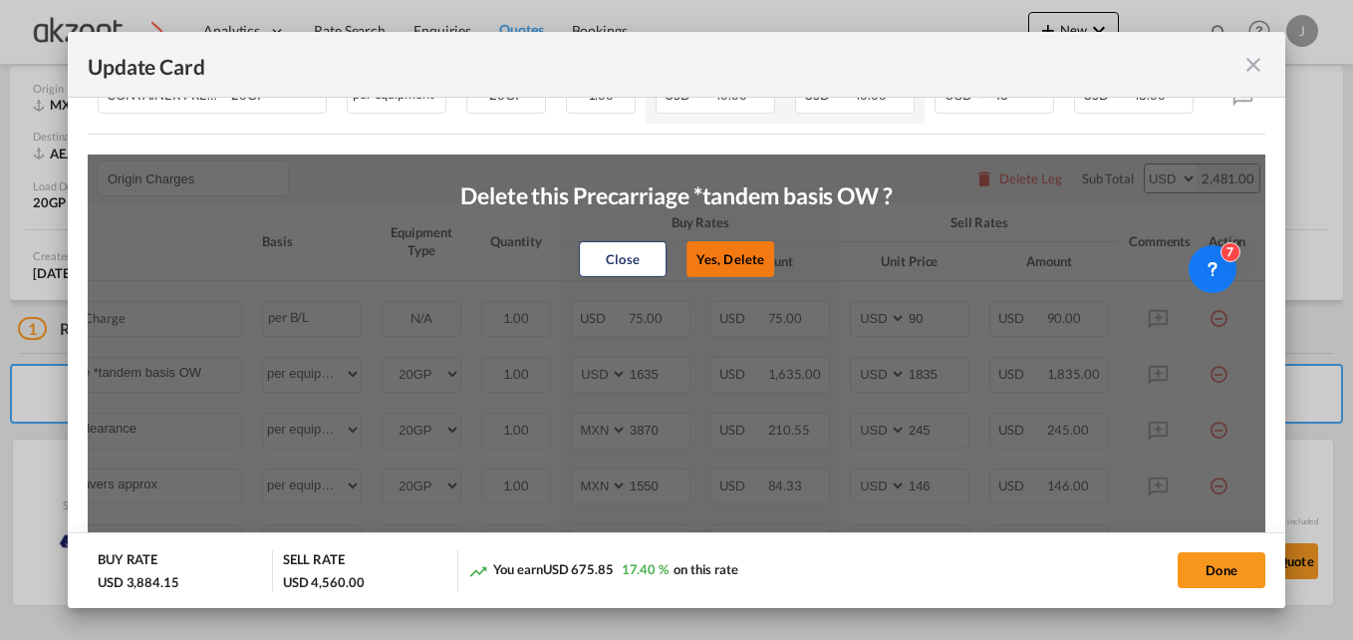
type input "60"
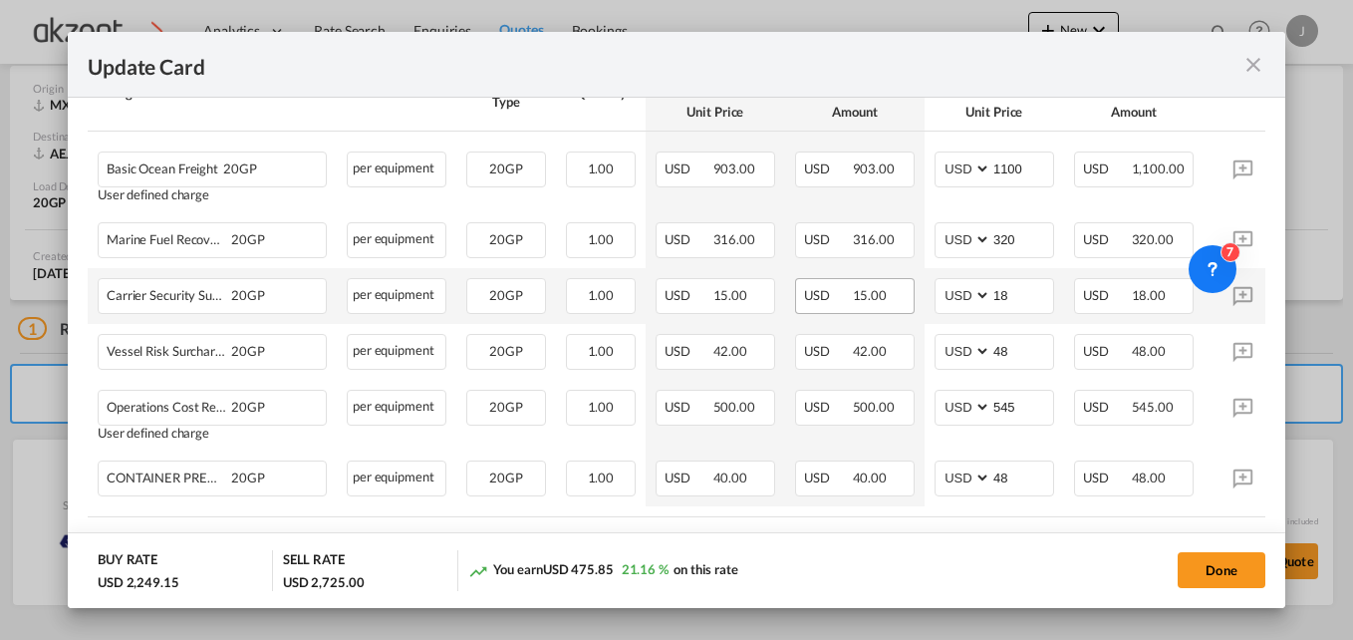
scroll to position [609, 0]
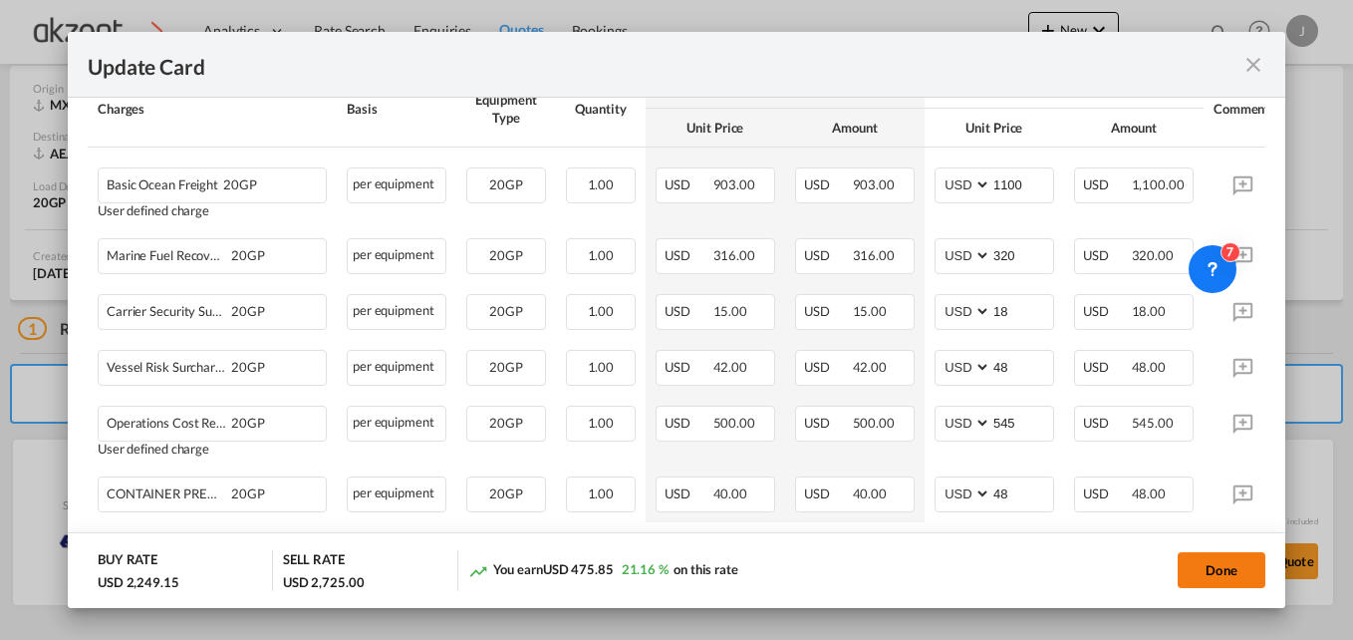
click at [1198, 566] on button "Done" at bounding box center [1222, 570] width 88 height 36
type input "[DATE]"
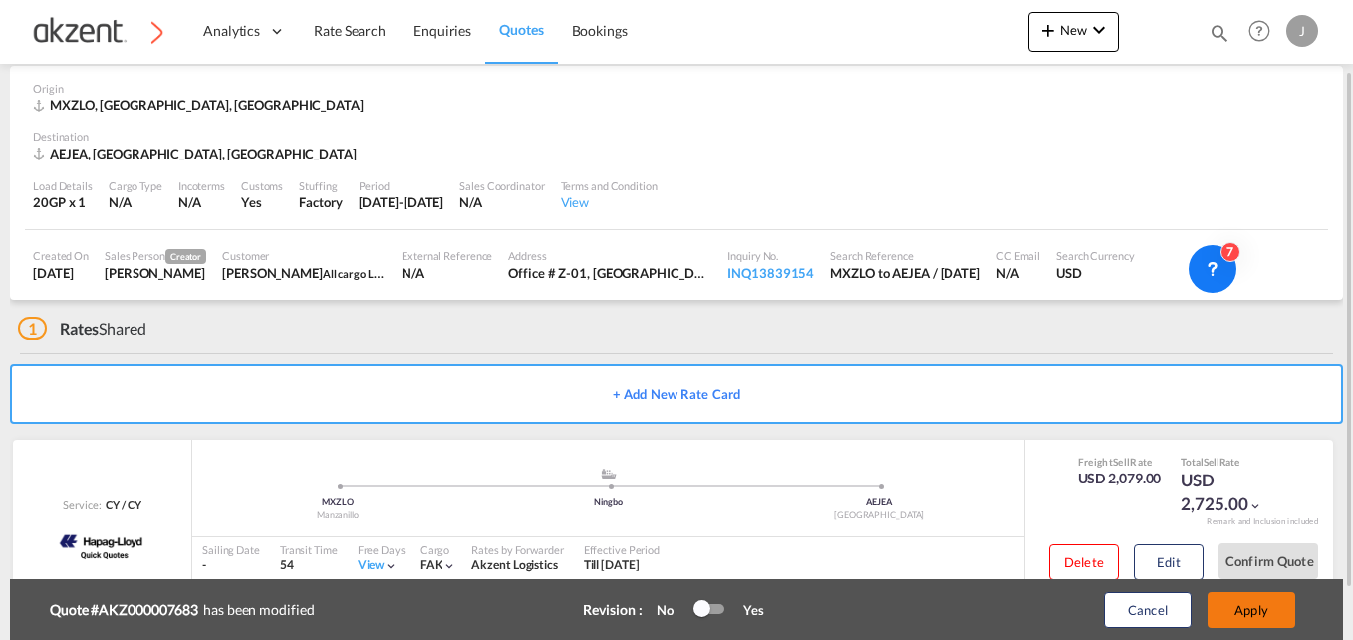
click at [1264, 605] on button "Apply" at bounding box center [1252, 610] width 88 height 36
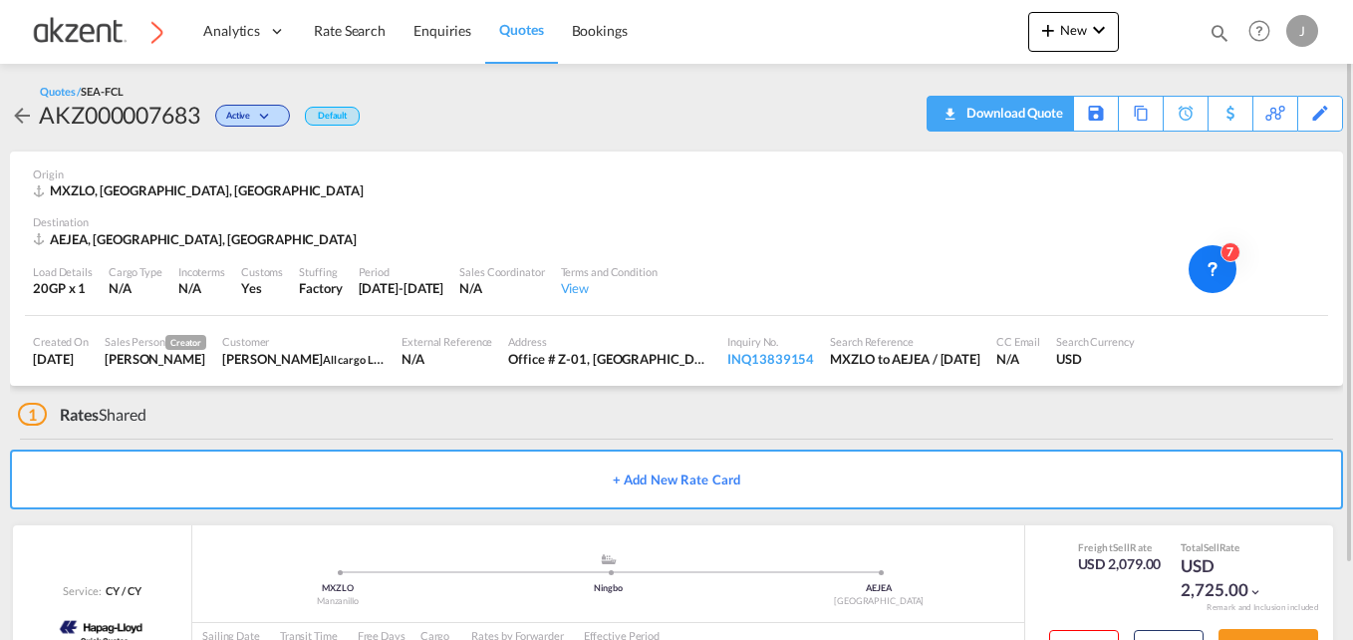
click at [1039, 117] on div "Download Quote" at bounding box center [1013, 113] width 102 height 32
